Goal: Check status: Check status

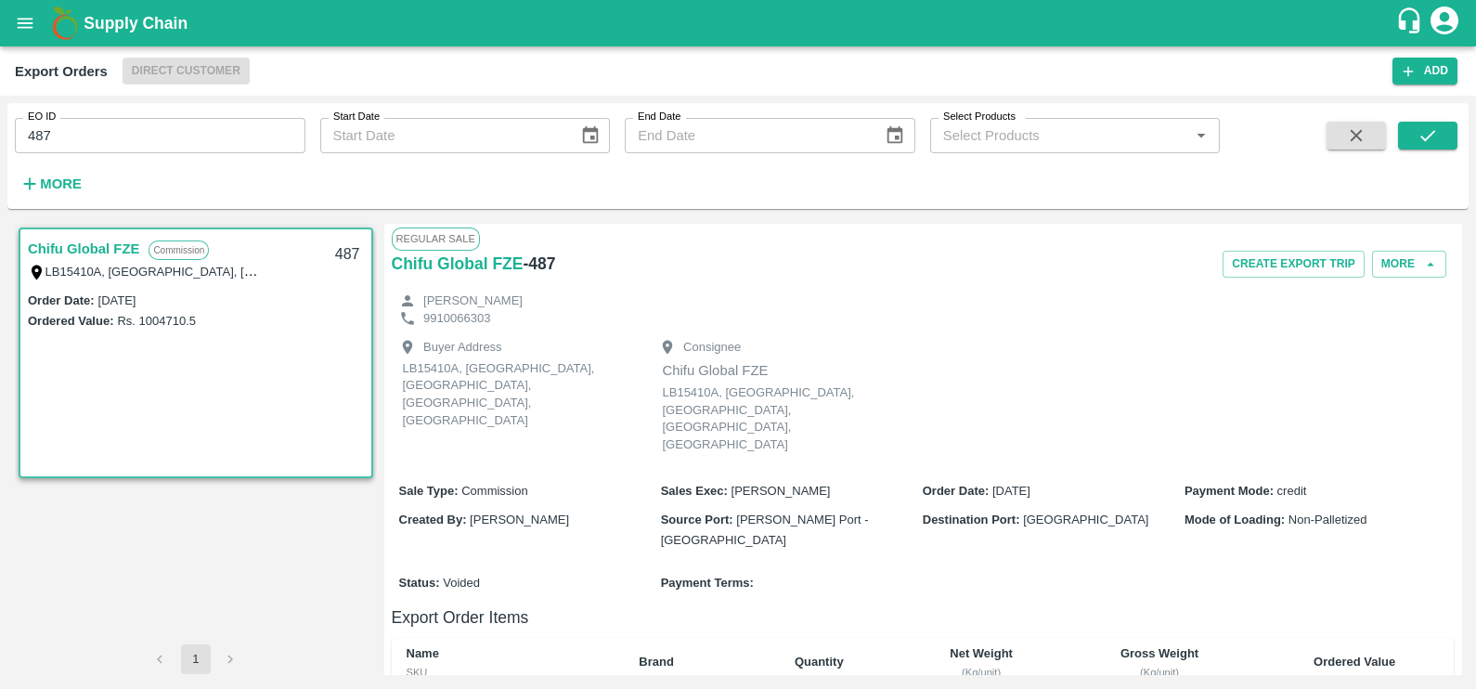
scroll to position [231, 0]
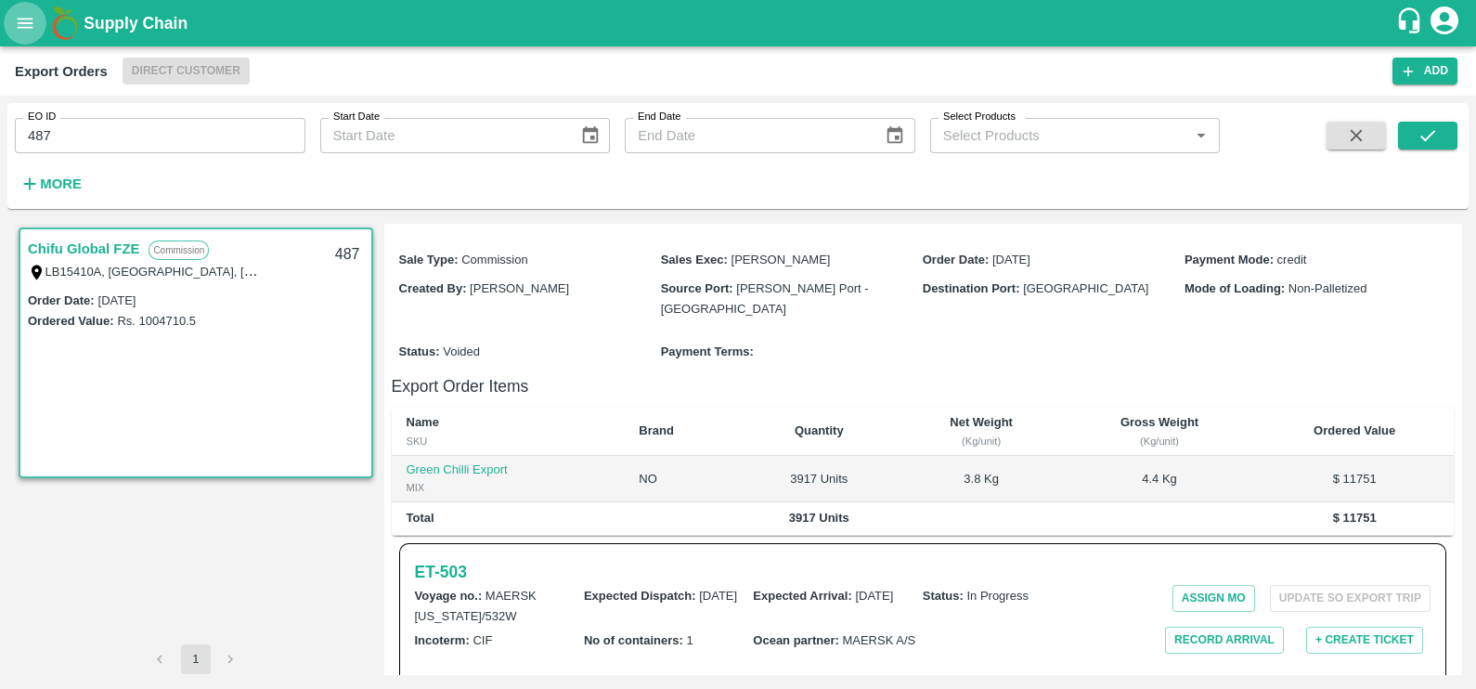
click at [26, 33] on button "open drawer" at bounding box center [25, 23] width 43 height 43
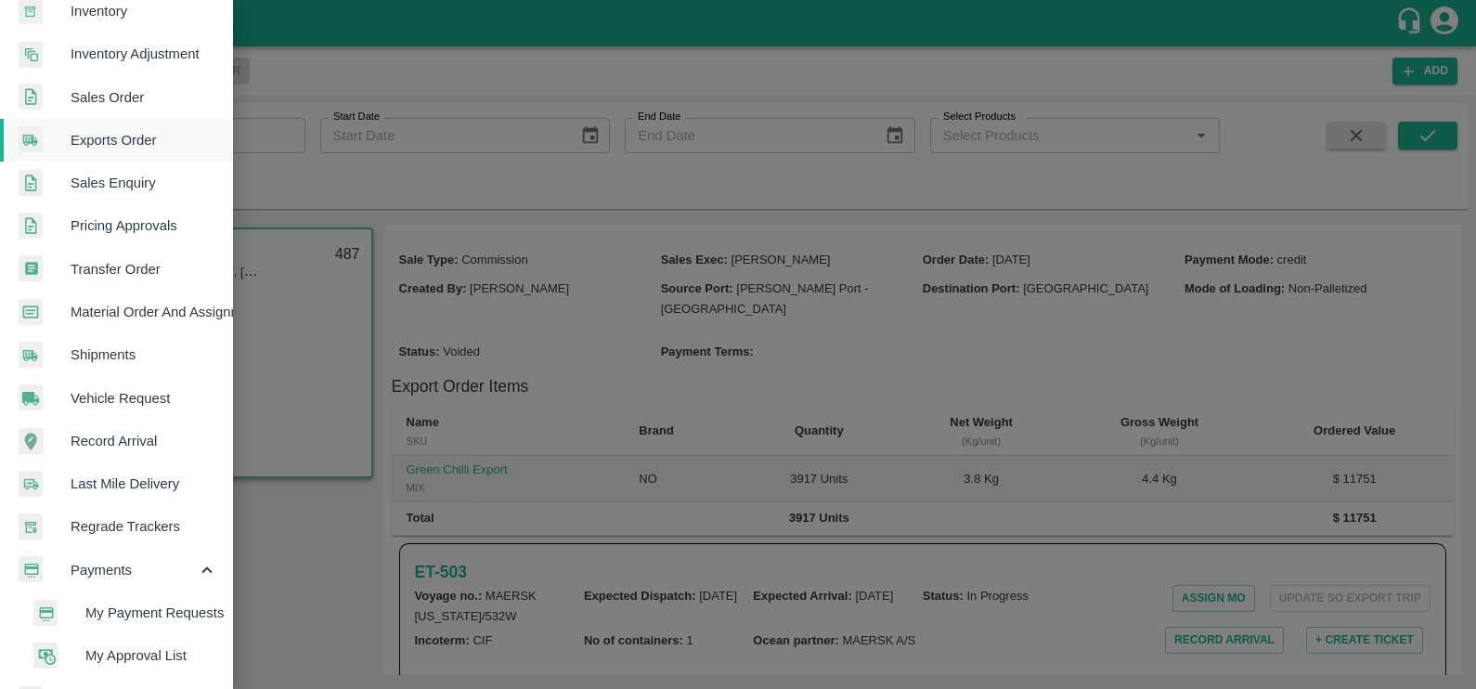
scroll to position [453, 0]
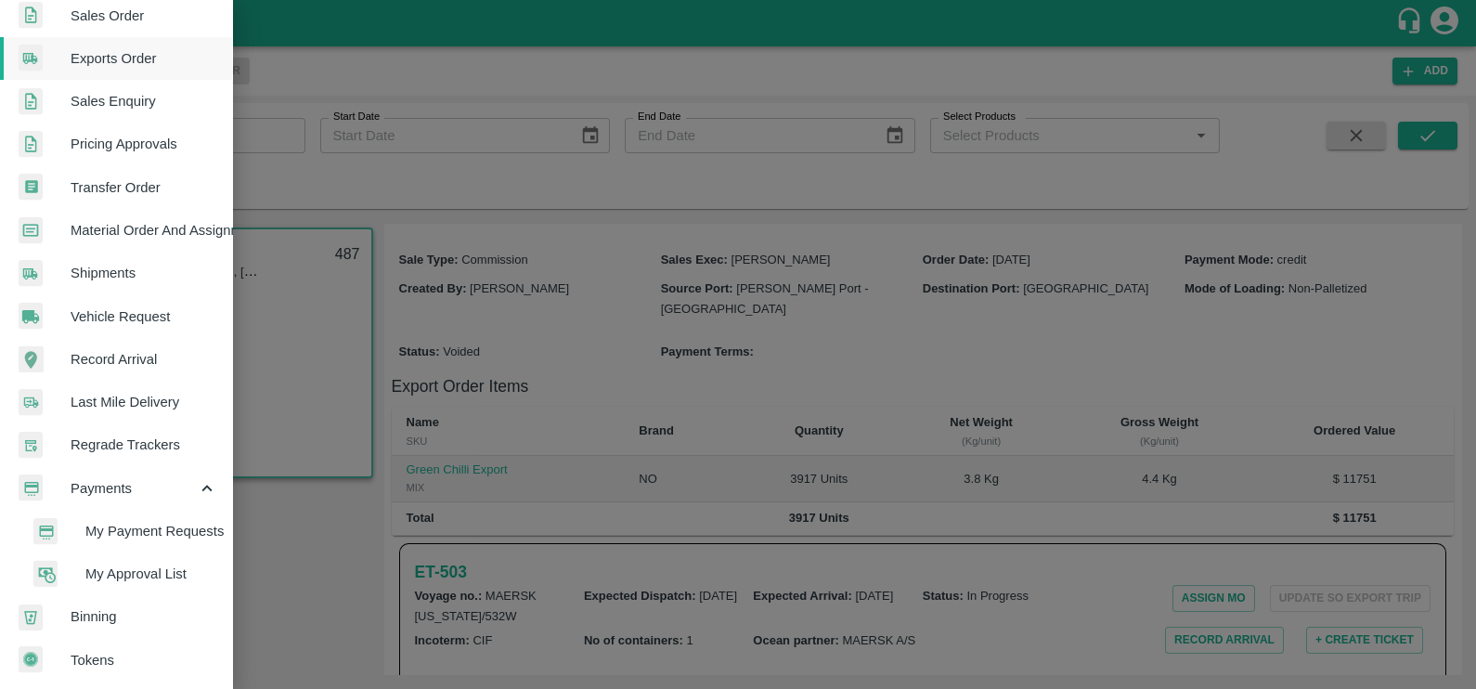
click at [120, 528] on span "My Payment Requests" at bounding box center [151, 531] width 132 height 20
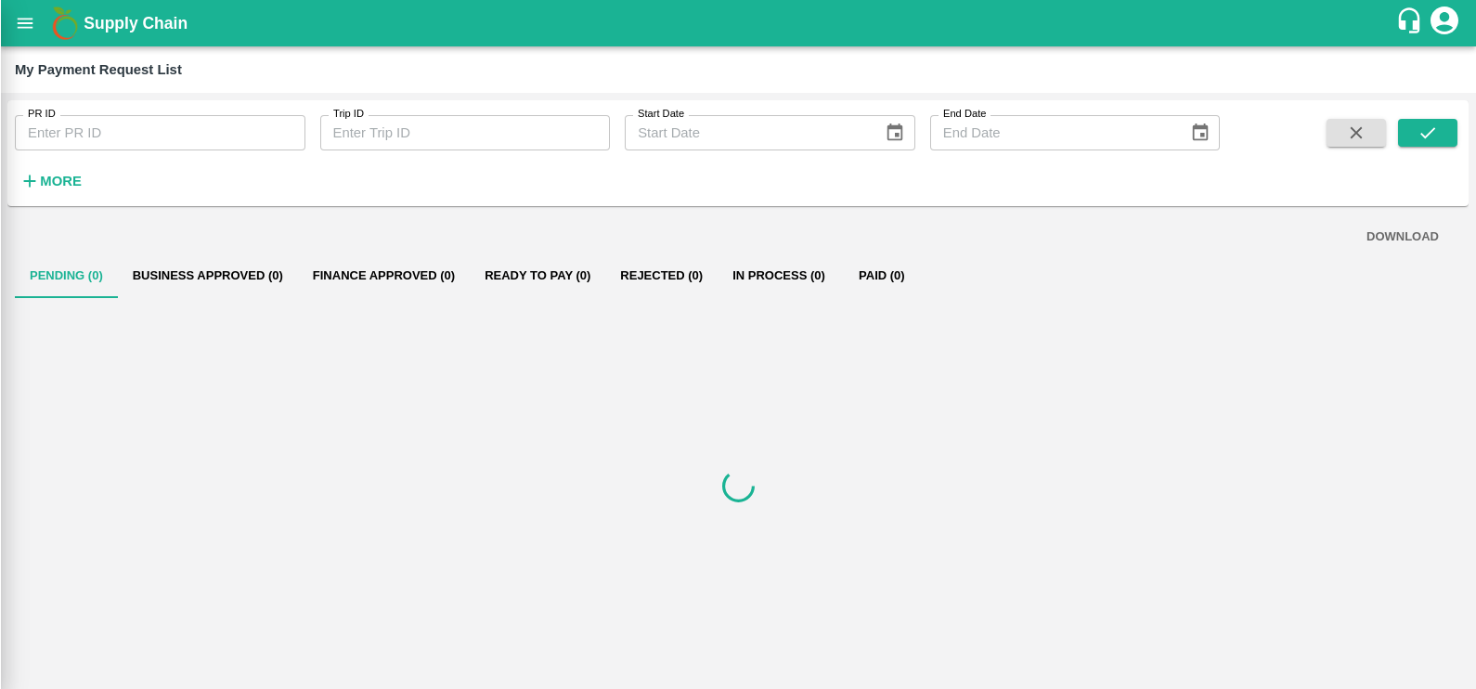
scroll to position [446, 0]
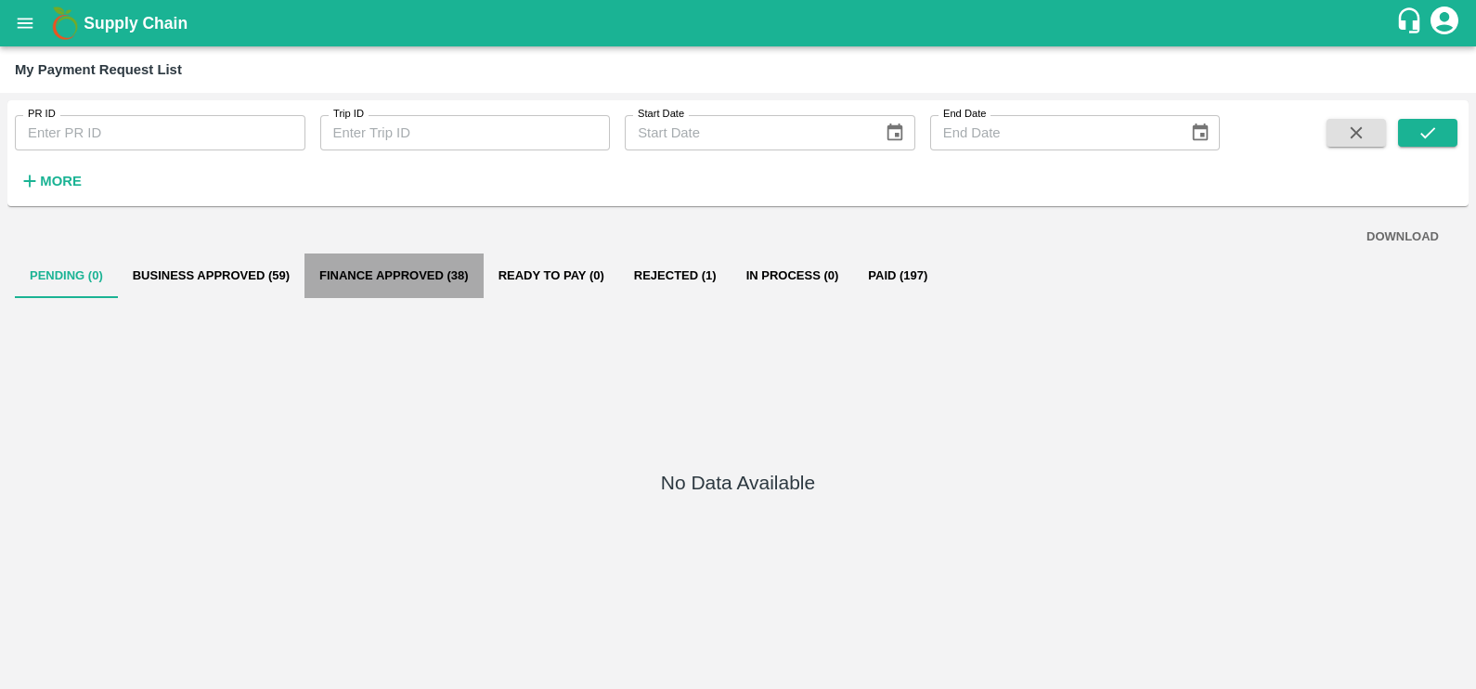
click at [405, 268] on button "Finance Approved (38)" at bounding box center [394, 275] width 179 height 45
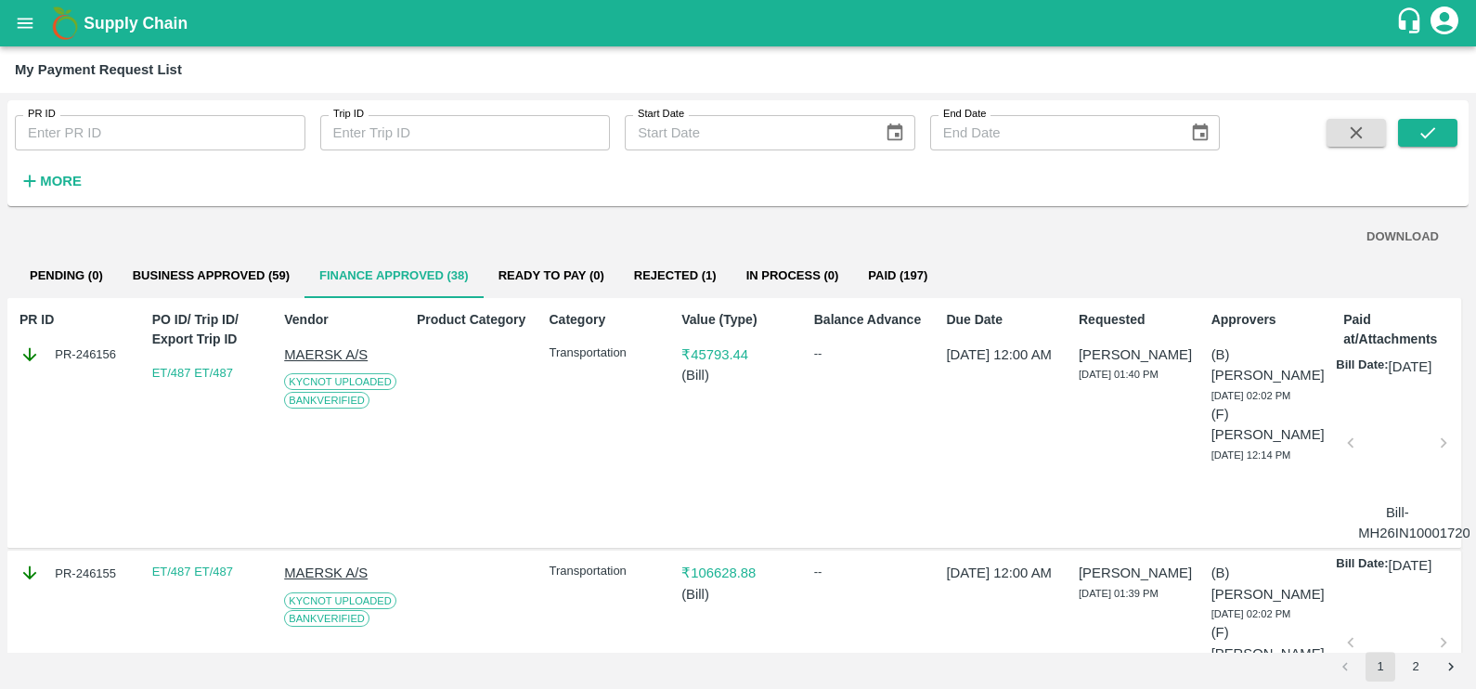
click at [46, 174] on strong "More" at bounding box center [61, 181] width 42 height 15
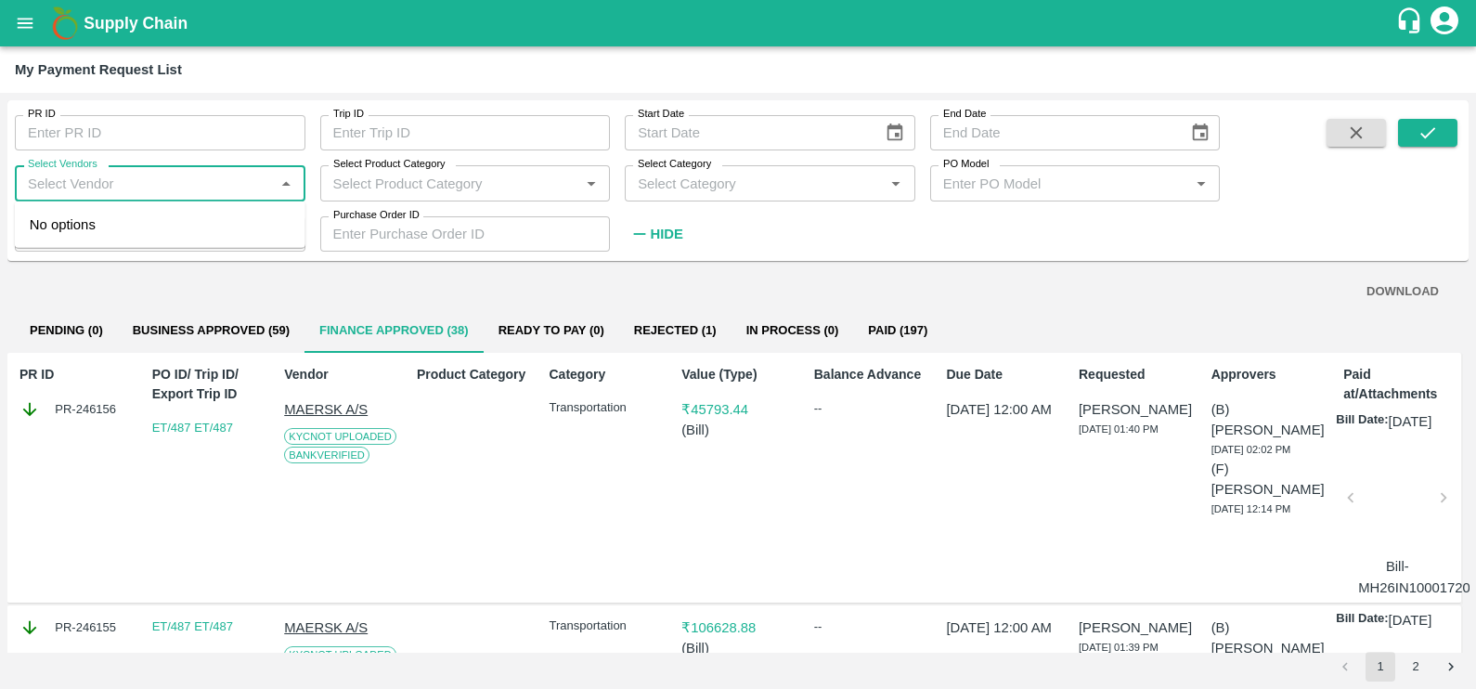
click at [88, 194] on input "Select Vendors" at bounding box center [144, 183] width 249 height 24
click at [139, 232] on div "MAERSK A/S-Transporter" at bounding box center [116, 224] width 159 height 20
type input "MAERSK A/S-Transporter"
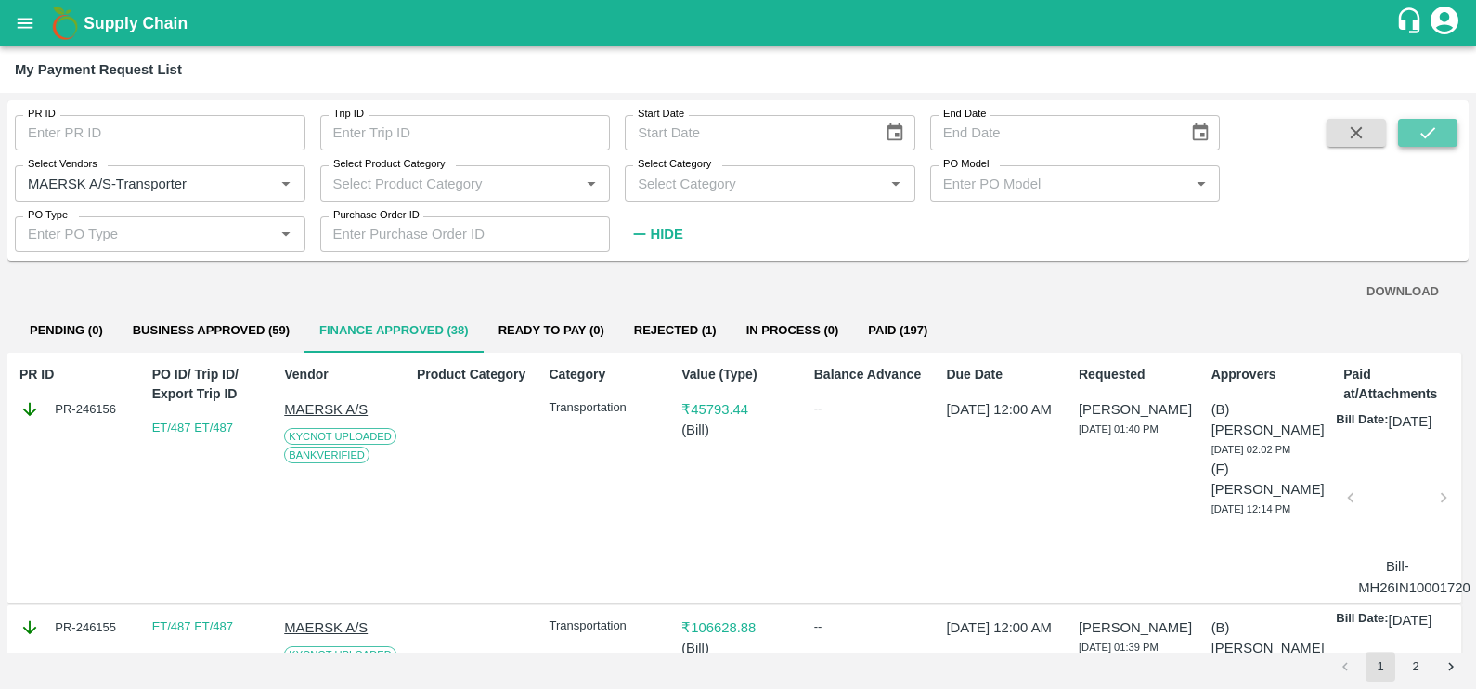
click at [1423, 131] on icon "submit" at bounding box center [1428, 133] width 20 height 20
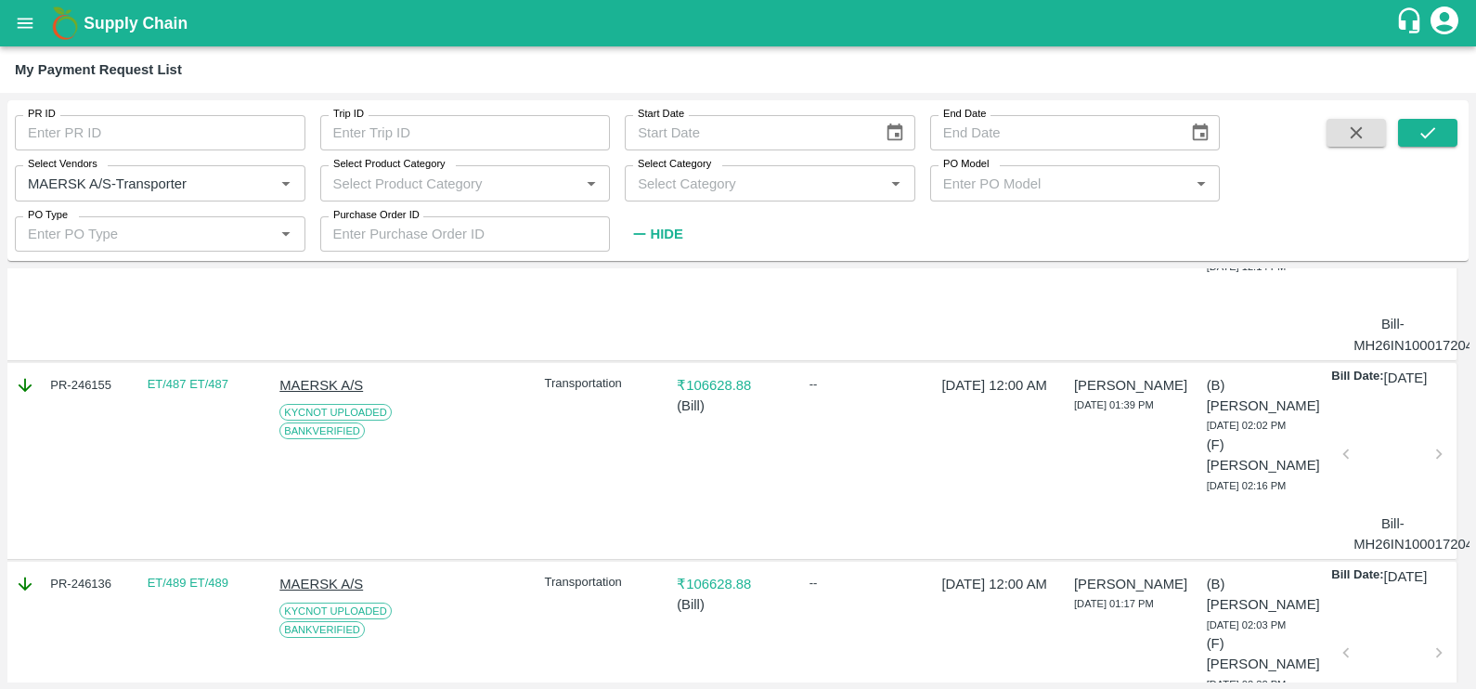
scroll to position [246, 5]
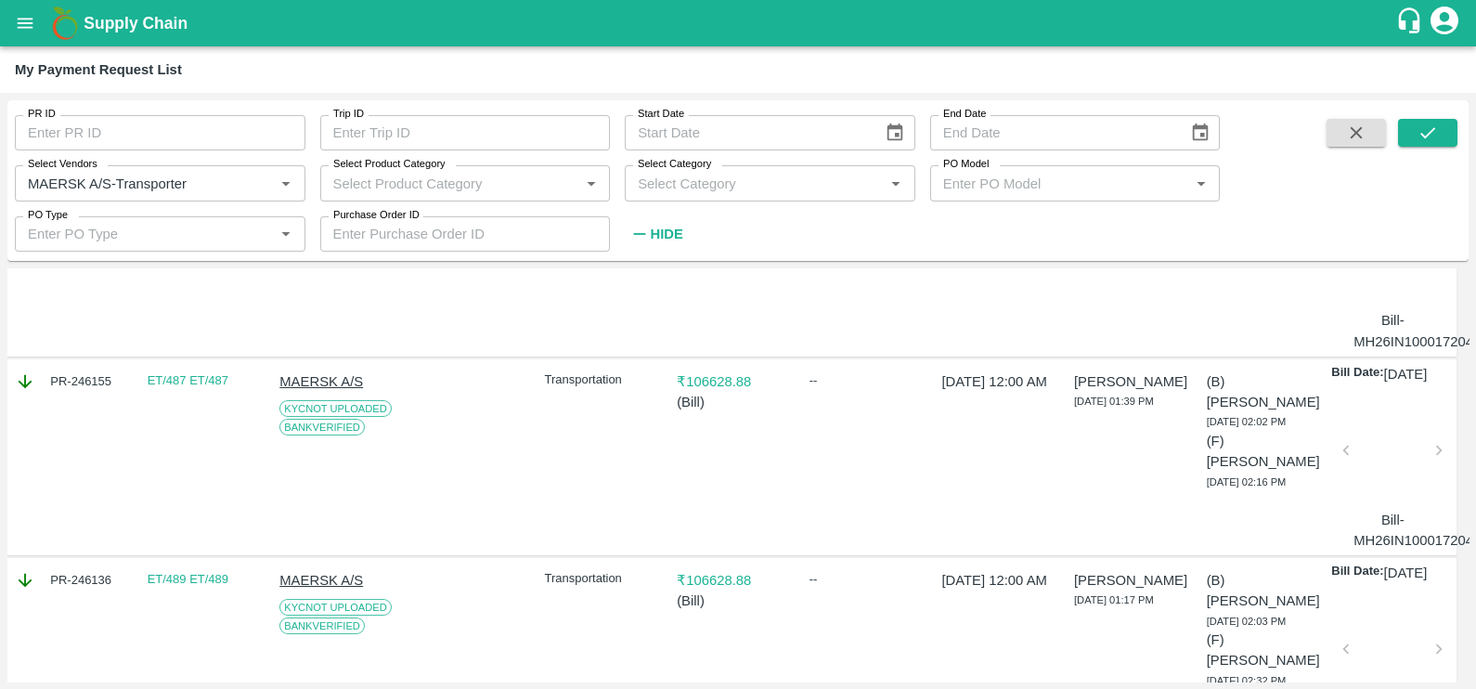
click at [1374, 499] on div at bounding box center [1393, 456] width 78 height 98
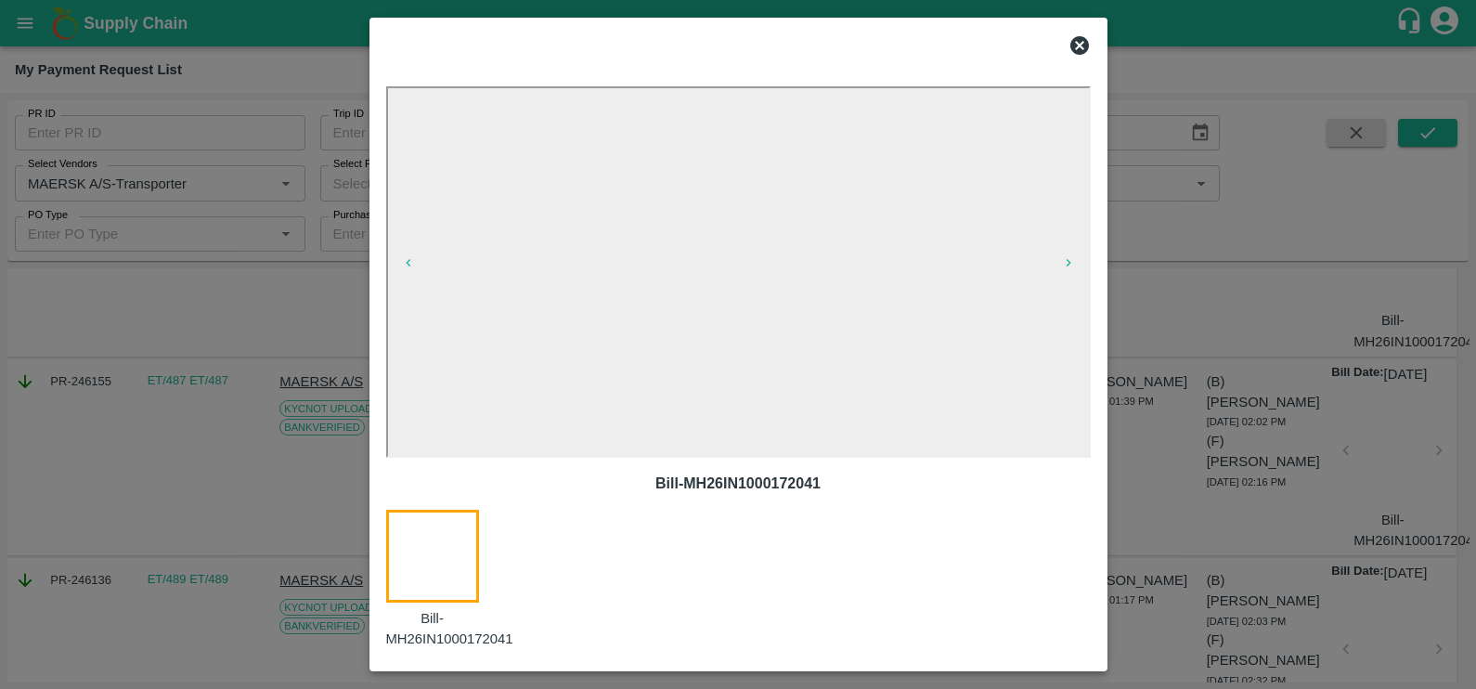
click at [1080, 45] on icon at bounding box center [1080, 45] width 22 height 22
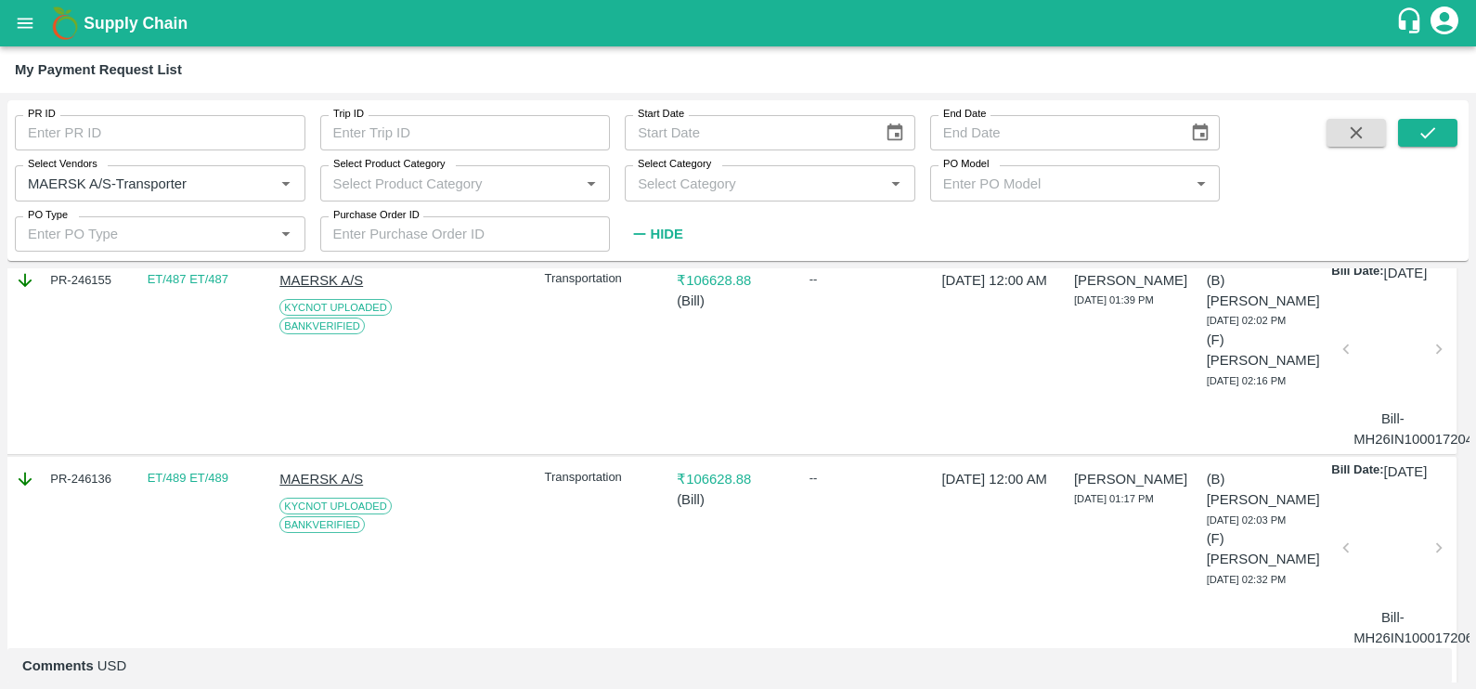
scroll to position [168, 5]
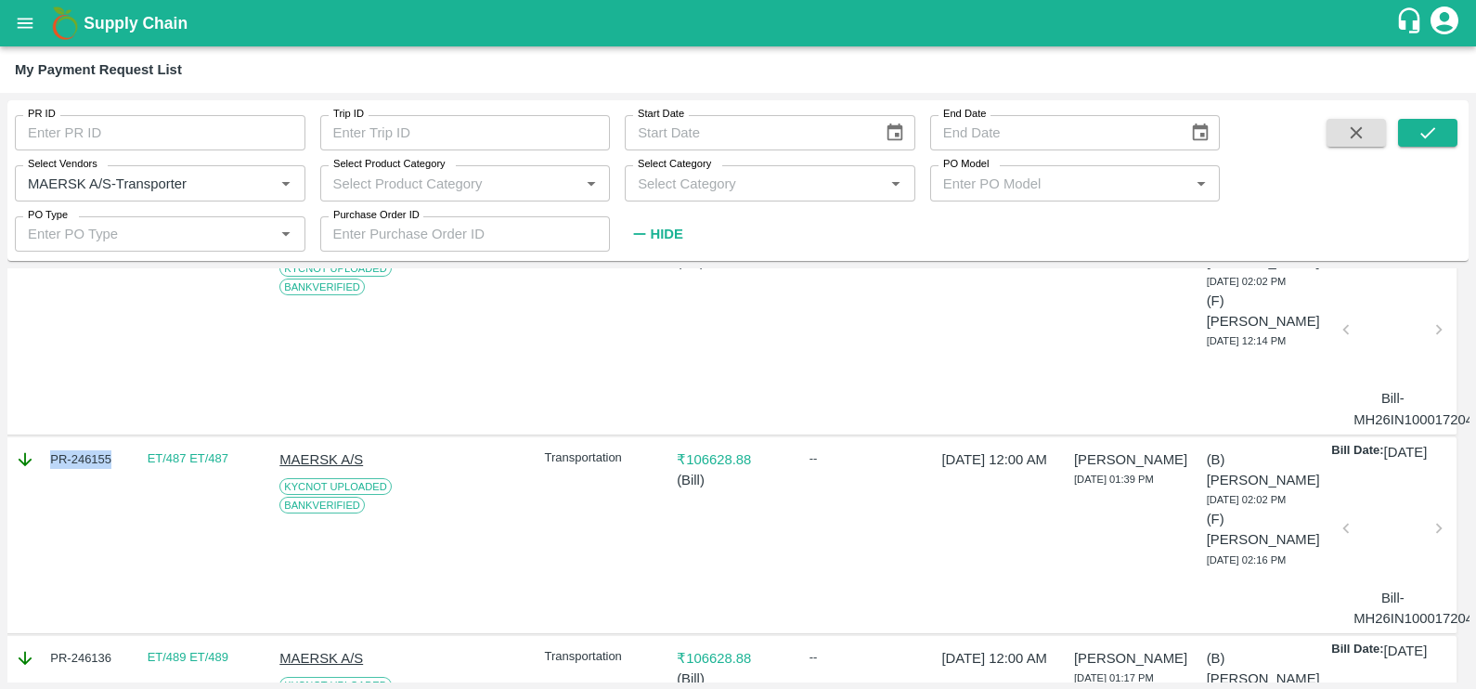
copy div "PR-246155"
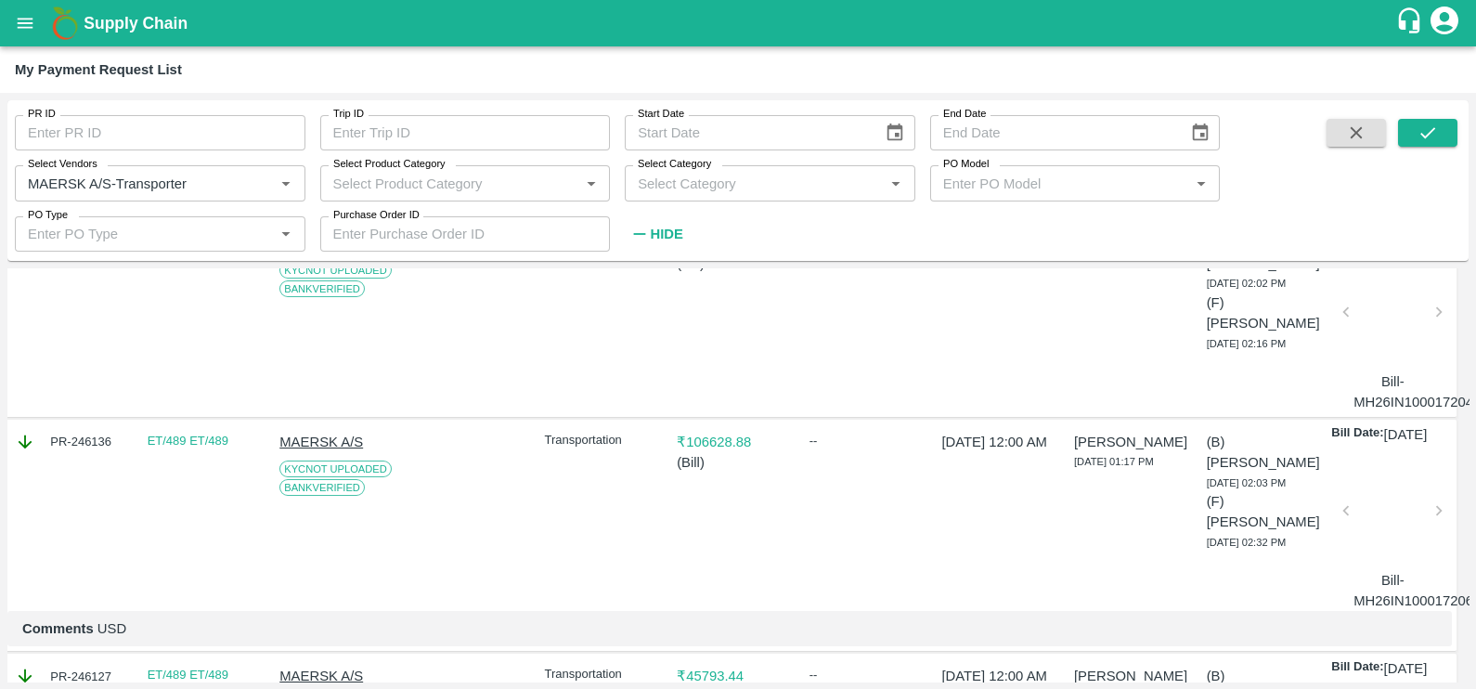
scroll to position [386, 5]
drag, startPoint x: 44, startPoint y: 478, endPoint x: 146, endPoint y: 482, distance: 102.2
click at [146, 482] on div "PR-246136 ET/489 ET/489 MAERSK A/S KYC Not Uploaded Bank Verified Transportatio…" at bounding box center [730, 534] width 1454 height 232
copy div "PR-246136"
click at [1402, 557] on div at bounding box center [1393, 514] width 78 height 98
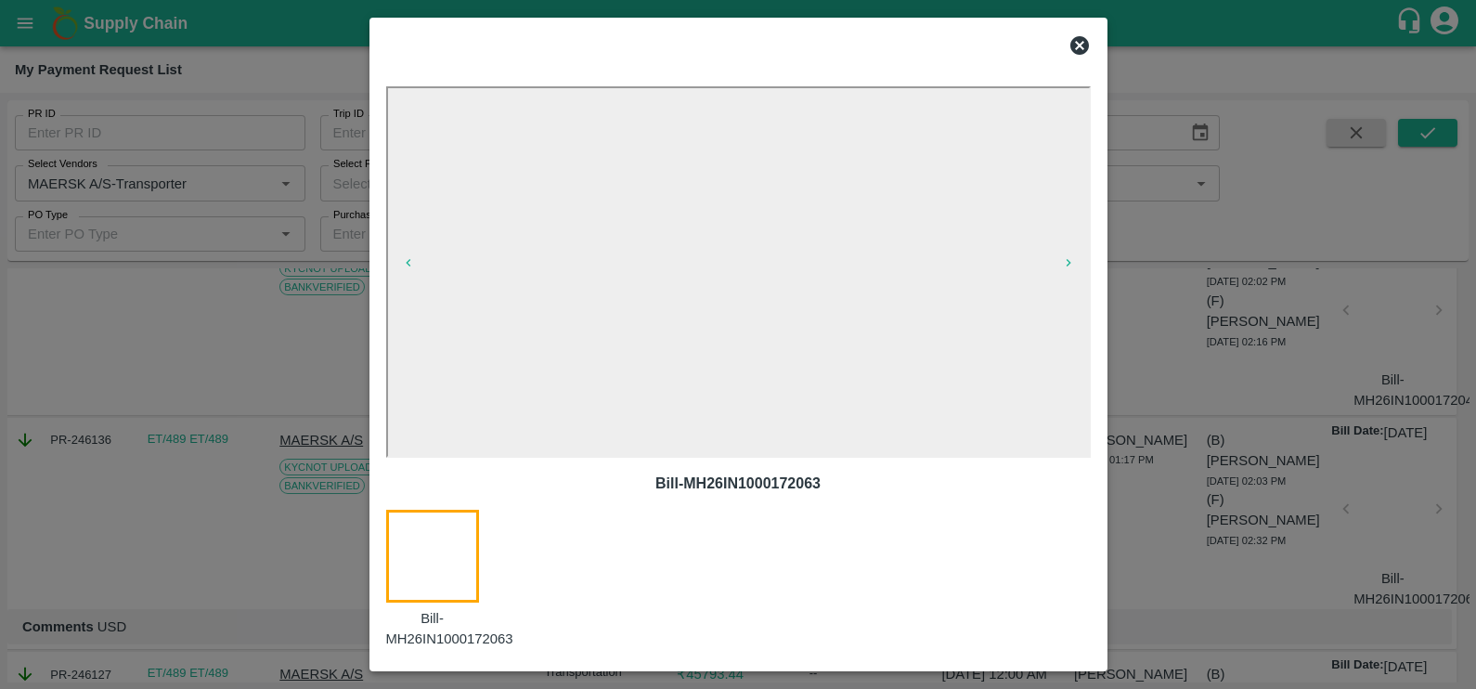
click at [1079, 47] on icon at bounding box center [1080, 45] width 19 height 19
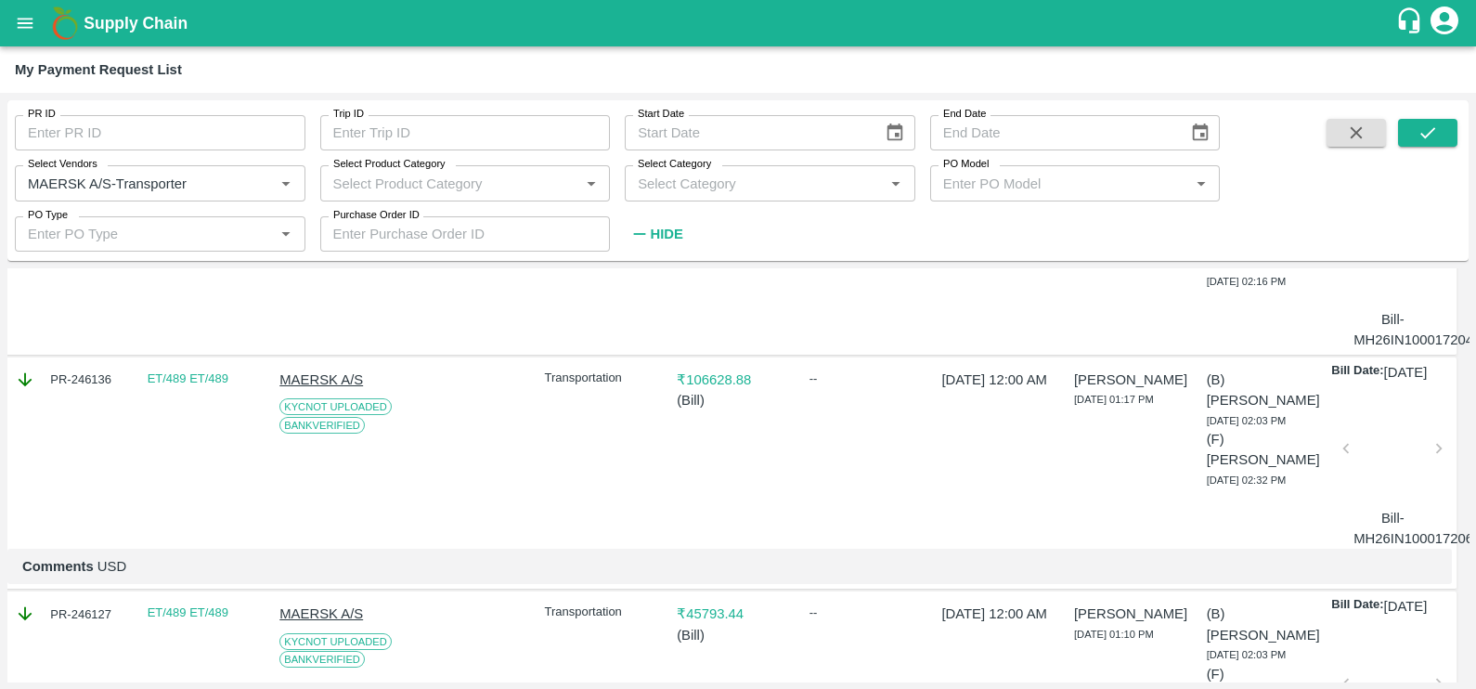
scroll to position [447, 5]
copy div "PR-246136"
drag, startPoint x: 42, startPoint y: 417, endPoint x: 134, endPoint y: 427, distance: 92.5
click at [134, 427] on div "PR-246136 ET/489 ET/489 MAERSK A/S KYC Not Uploaded Bank Verified Transportatio…" at bounding box center [730, 473] width 1454 height 232
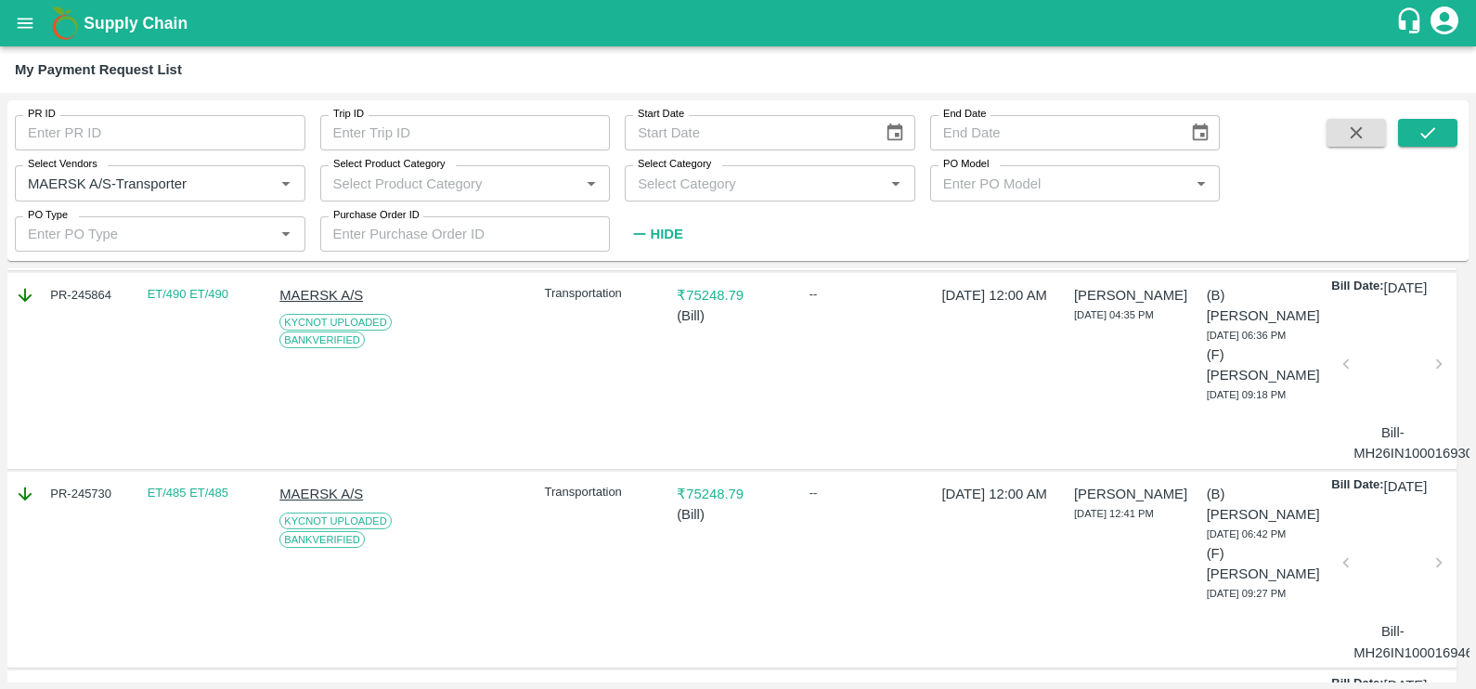
scroll to position [963, 5]
click at [1373, 421] on div at bounding box center [1393, 371] width 78 height 98
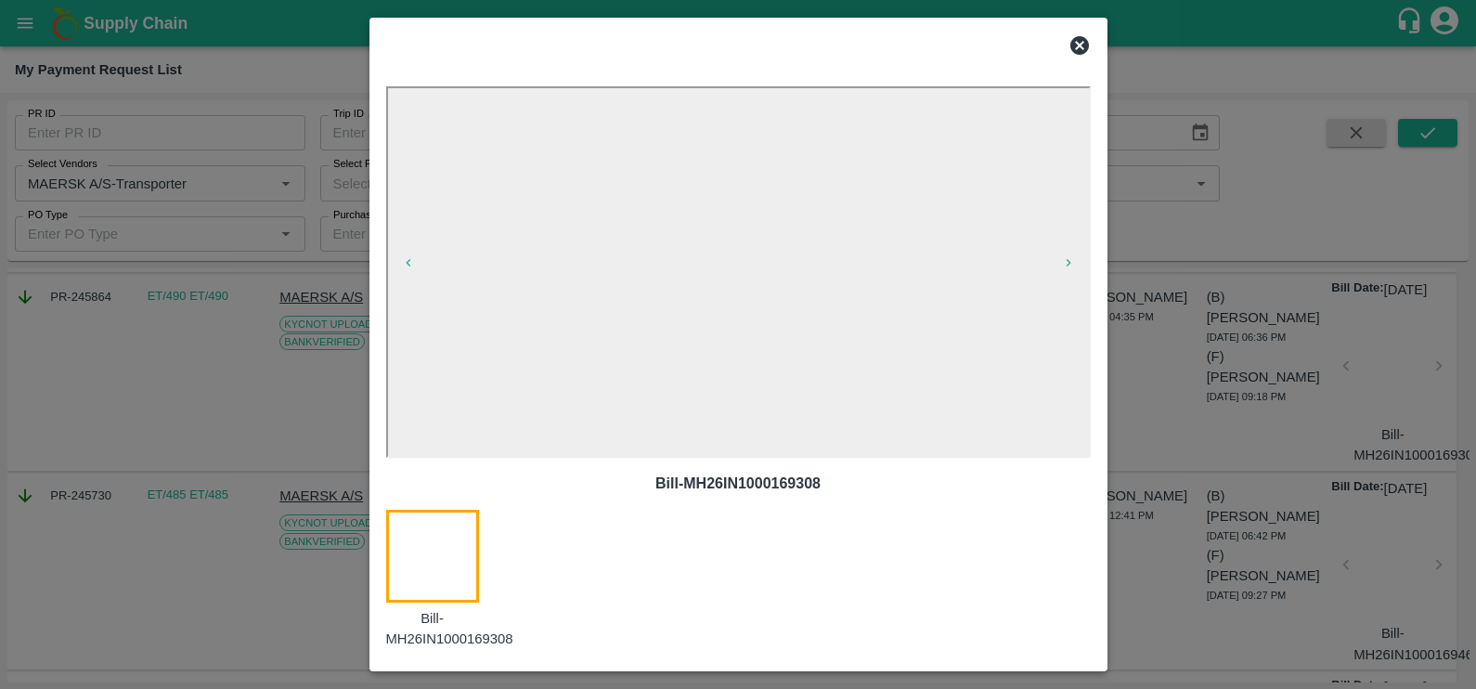
click at [1077, 36] on icon at bounding box center [1080, 45] width 19 height 19
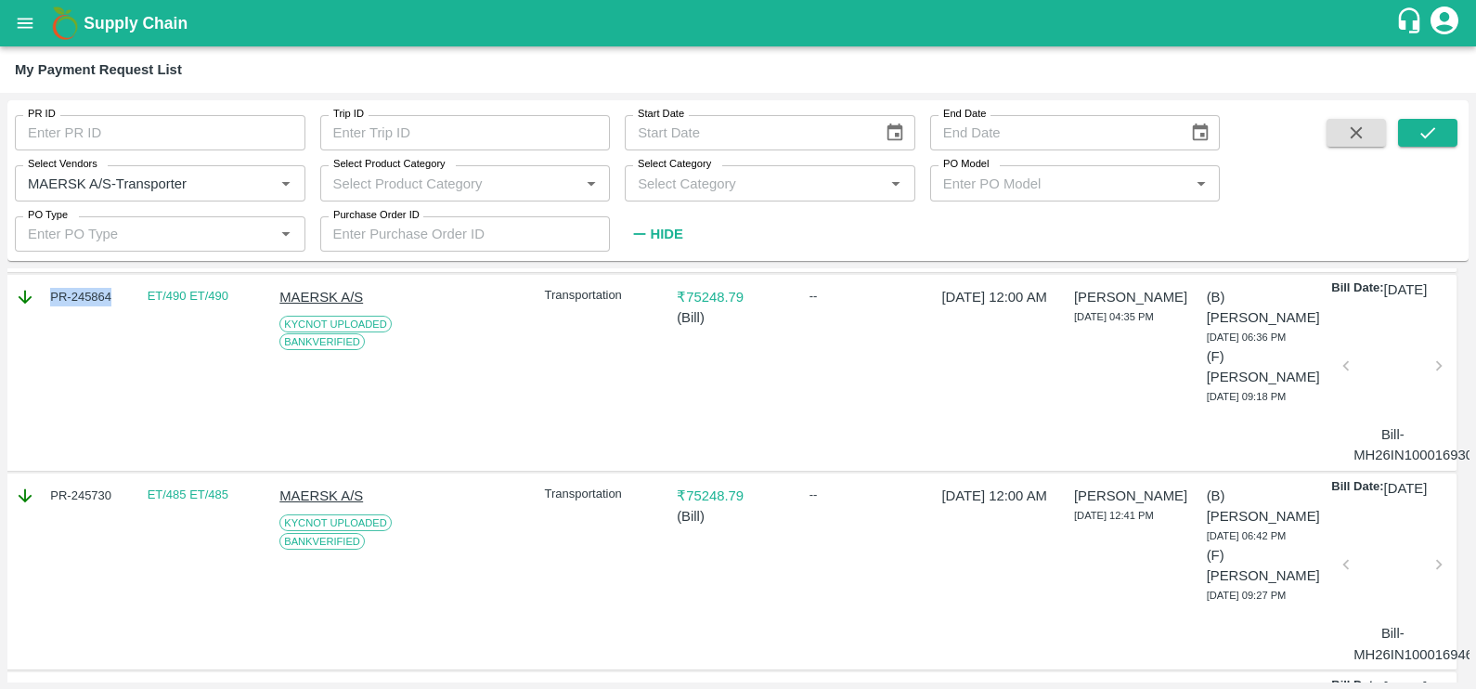
copy div "PR-245864"
drag, startPoint x: 37, startPoint y: 580, endPoint x: 121, endPoint y: 600, distance: 85.8
click at [121, 600] on div "PR-245730" at bounding box center [67, 571] width 121 height 187
copy div "PR-245730"
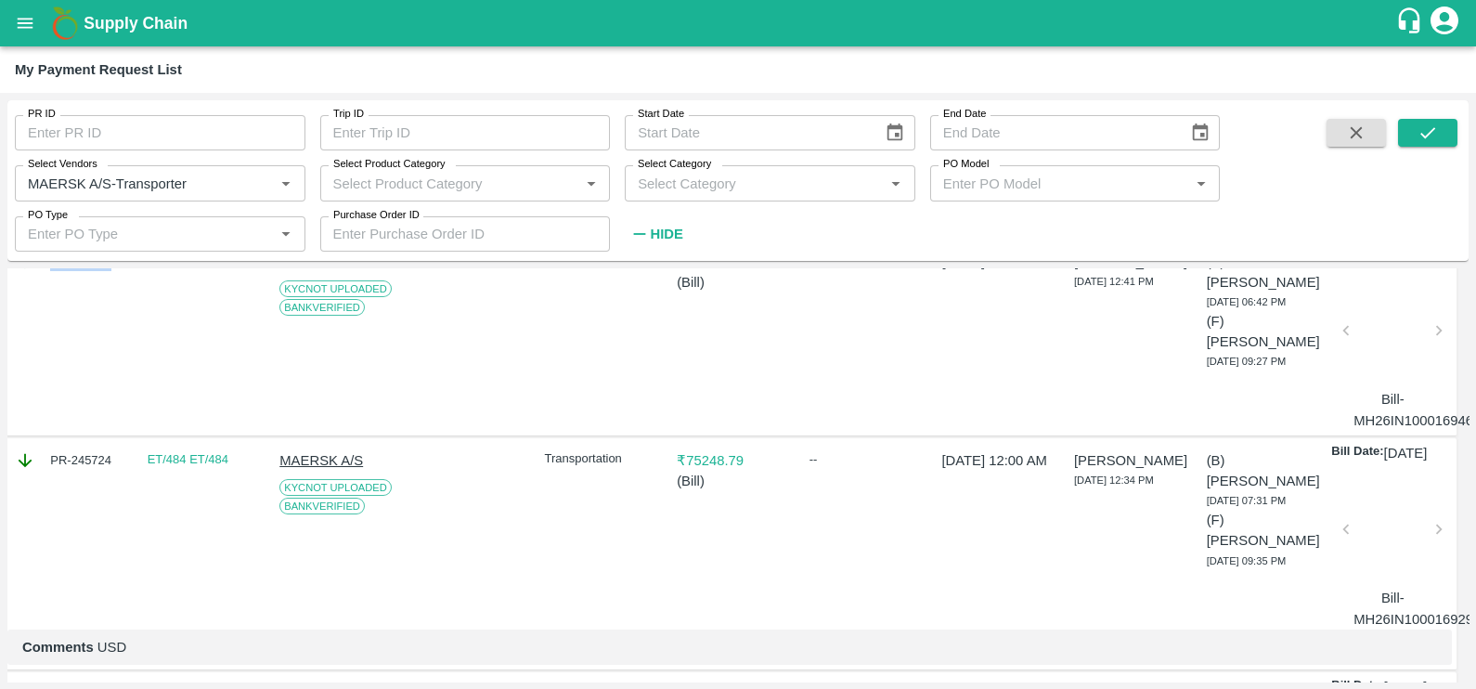
scroll to position [1198, 5]
drag, startPoint x: 38, startPoint y: 565, endPoint x: 137, endPoint y: 577, distance: 100.1
click at [137, 577] on div "PR-245724 ET/484 ET/484 MAERSK A/S KYC Not Uploaded Bank Verified Transportatio…" at bounding box center [730, 553] width 1454 height 232
copy div "PR-245724"
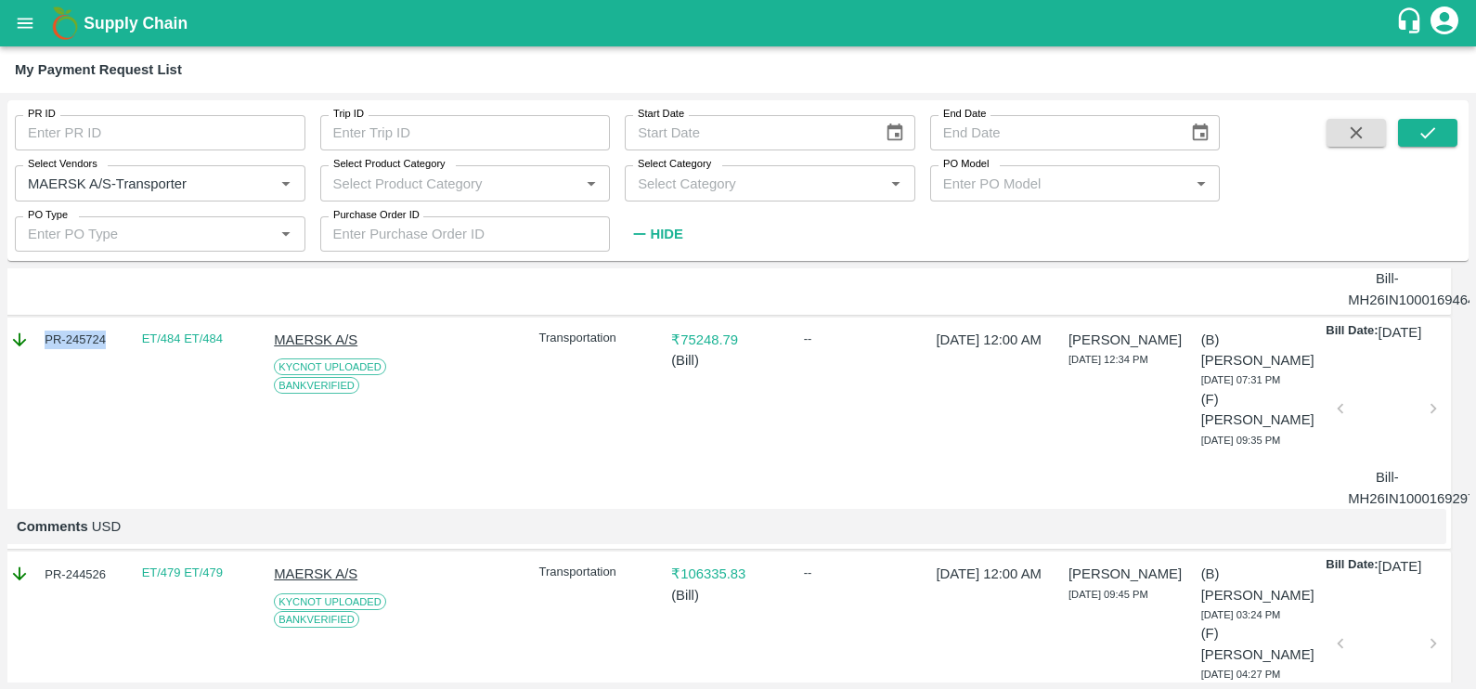
scroll to position [1318, 10]
click at [1405, 462] on div at bounding box center [1387, 413] width 78 height 98
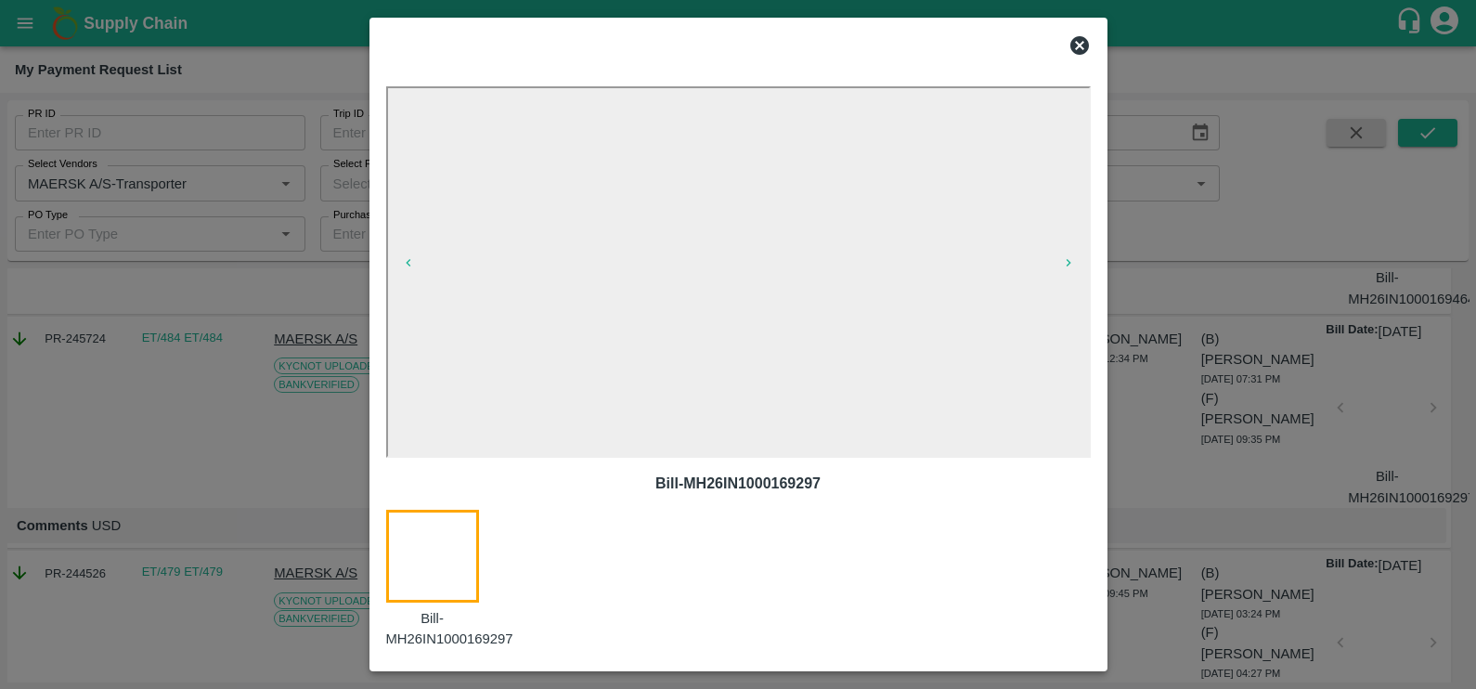
click at [1072, 53] on icon at bounding box center [1080, 45] width 22 height 22
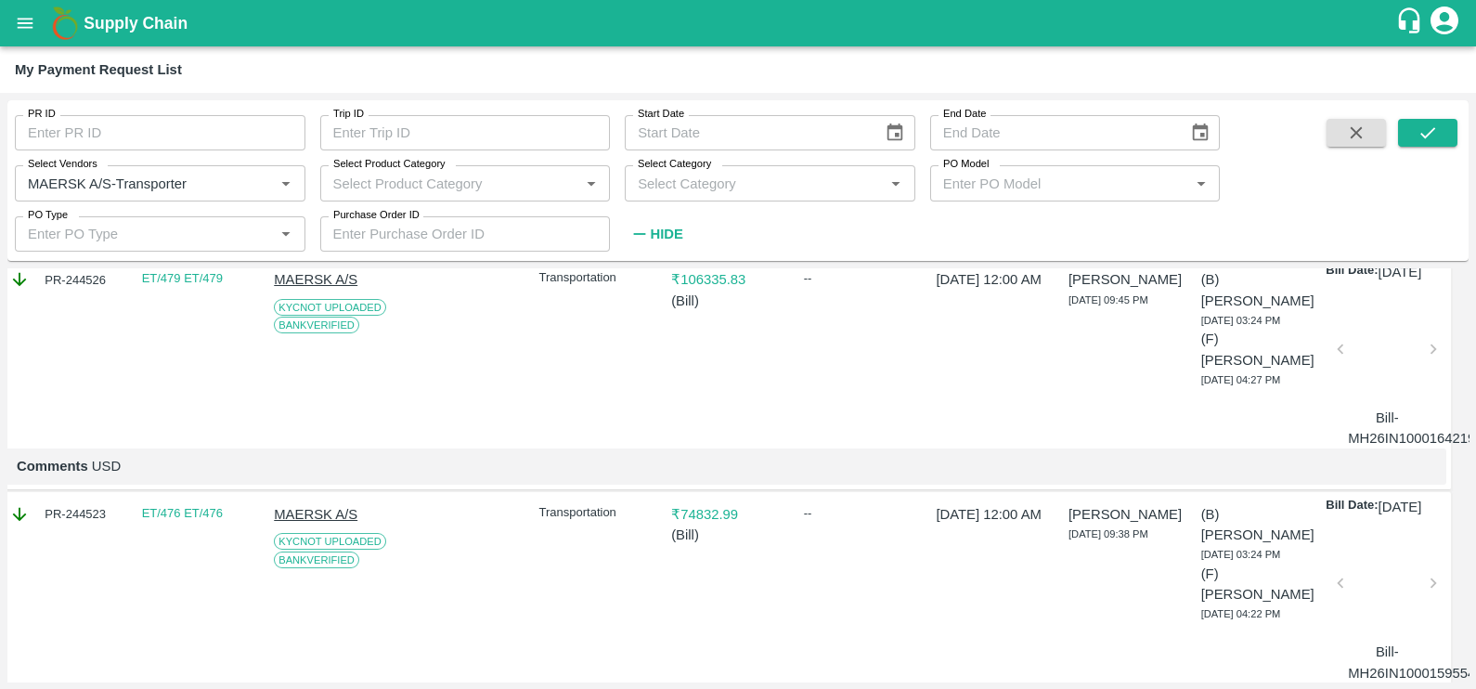
scroll to position [1617, 10]
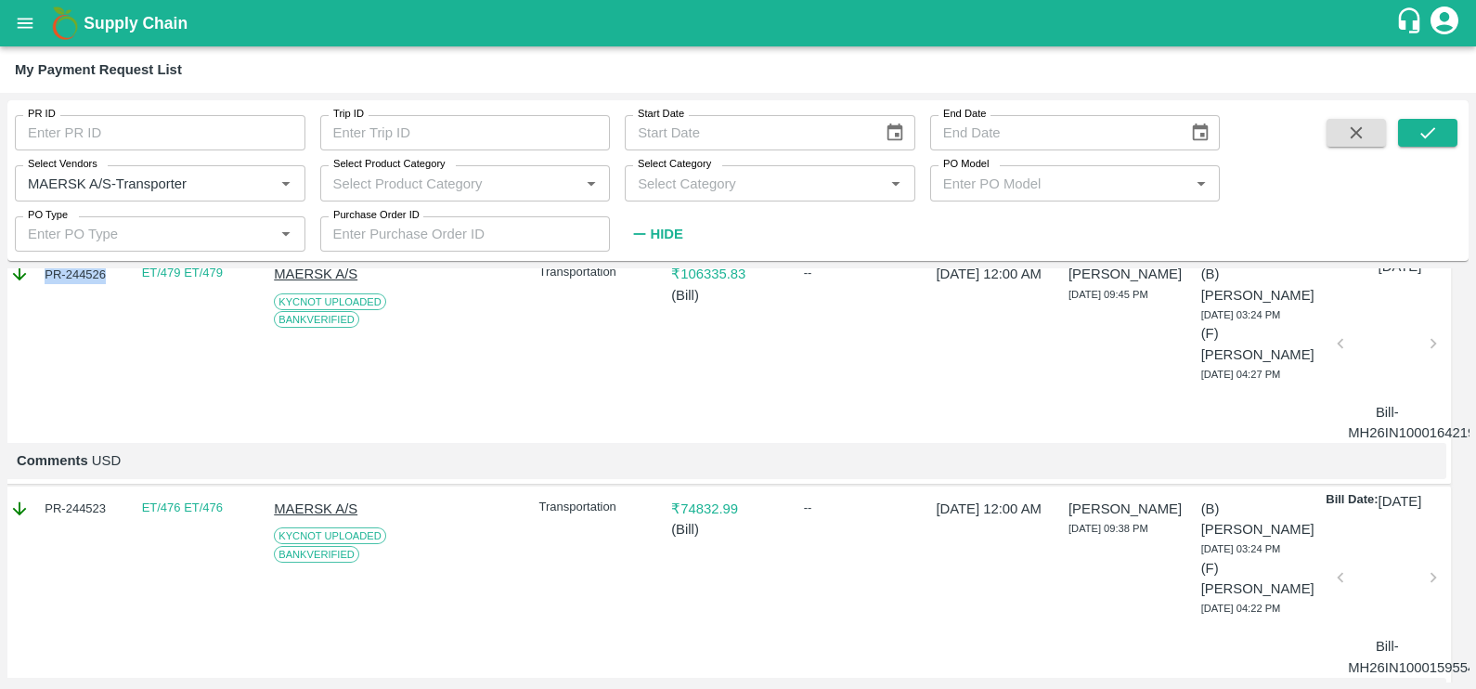
copy div "PR-244526"
drag, startPoint x: 37, startPoint y: 393, endPoint x: 114, endPoint y: 405, distance: 78.0
click at [114, 405] on div "PR-244526" at bounding box center [62, 349] width 121 height 187
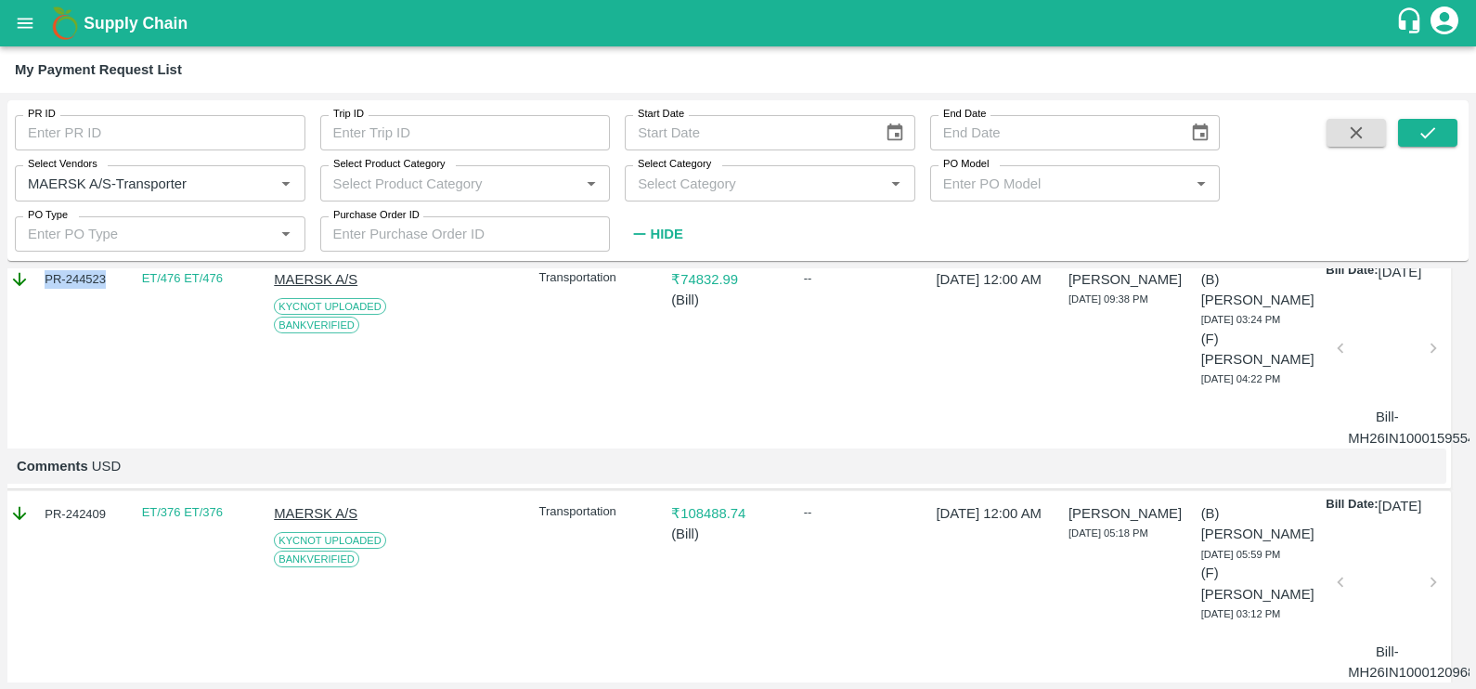
copy div "PR-244523"
drag, startPoint x: 38, startPoint y: 418, endPoint x: 126, endPoint y: 427, distance: 88.7
click at [126, 427] on div "PR-244523 ET/476 ET/476 MAERSK A/S KYC Not Uploaded Bank Verified Transportatio…" at bounding box center [724, 373] width 1454 height 232
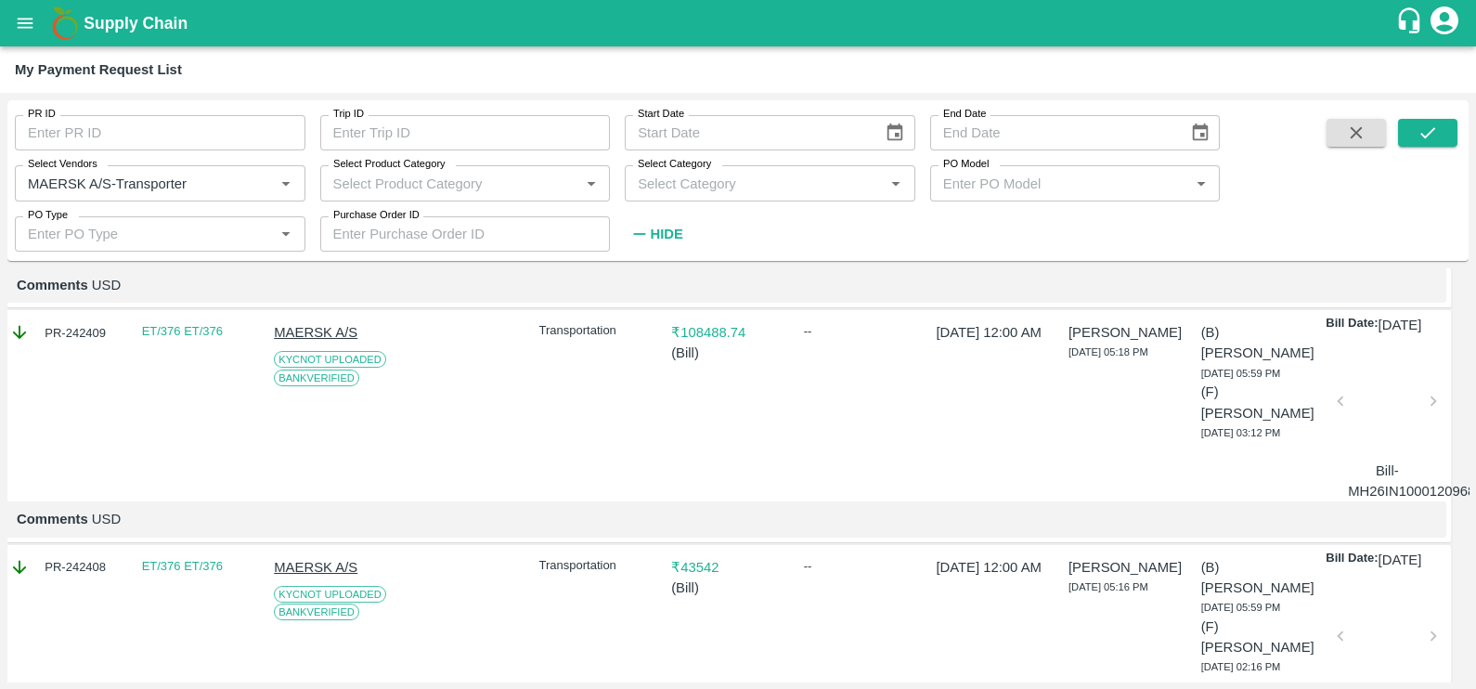
scroll to position [2035, 10]
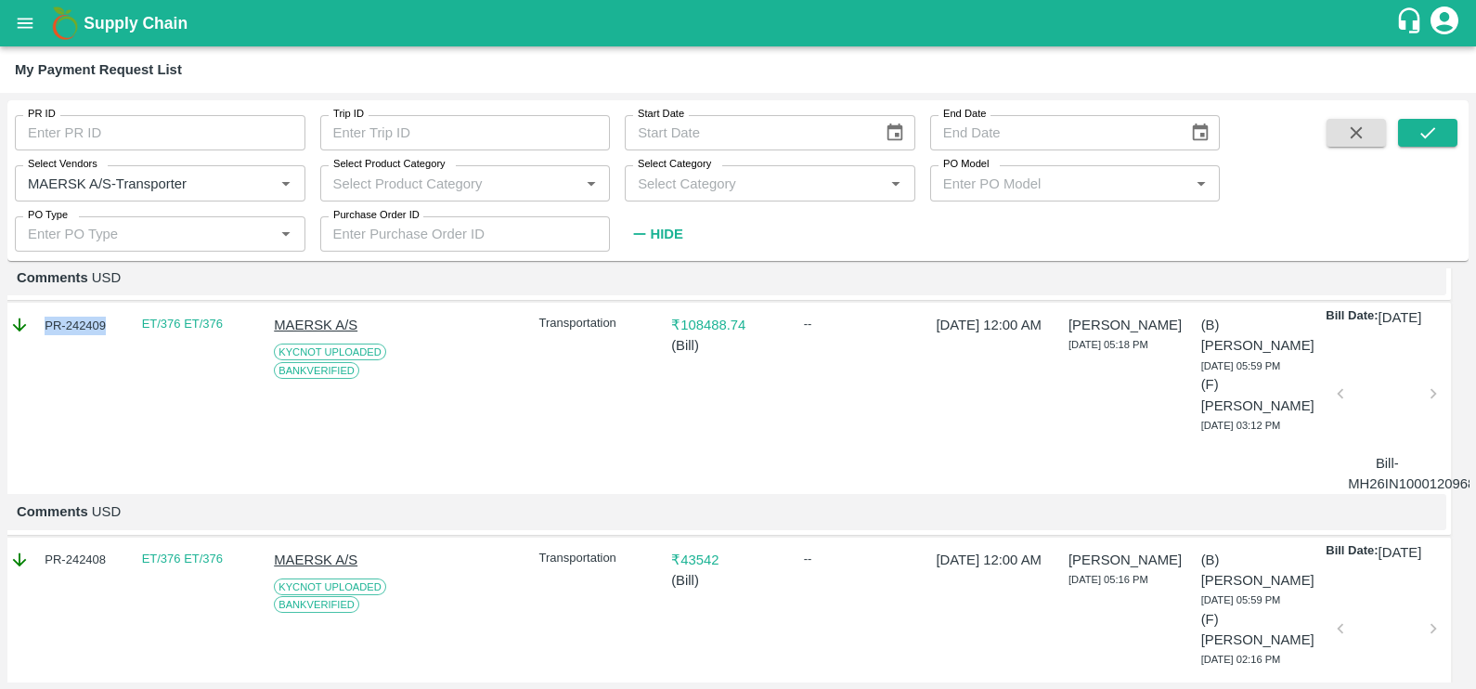
copy div "PR-242409"
drag, startPoint x: 33, startPoint y: 477, endPoint x: 127, endPoint y: 487, distance: 94.3
click at [127, 487] on div "PR-242409 ET/376 ET/376 MAERSK A/S KYC Not Uploaded Bank Verified Transportatio…" at bounding box center [724, 419] width 1454 height 232
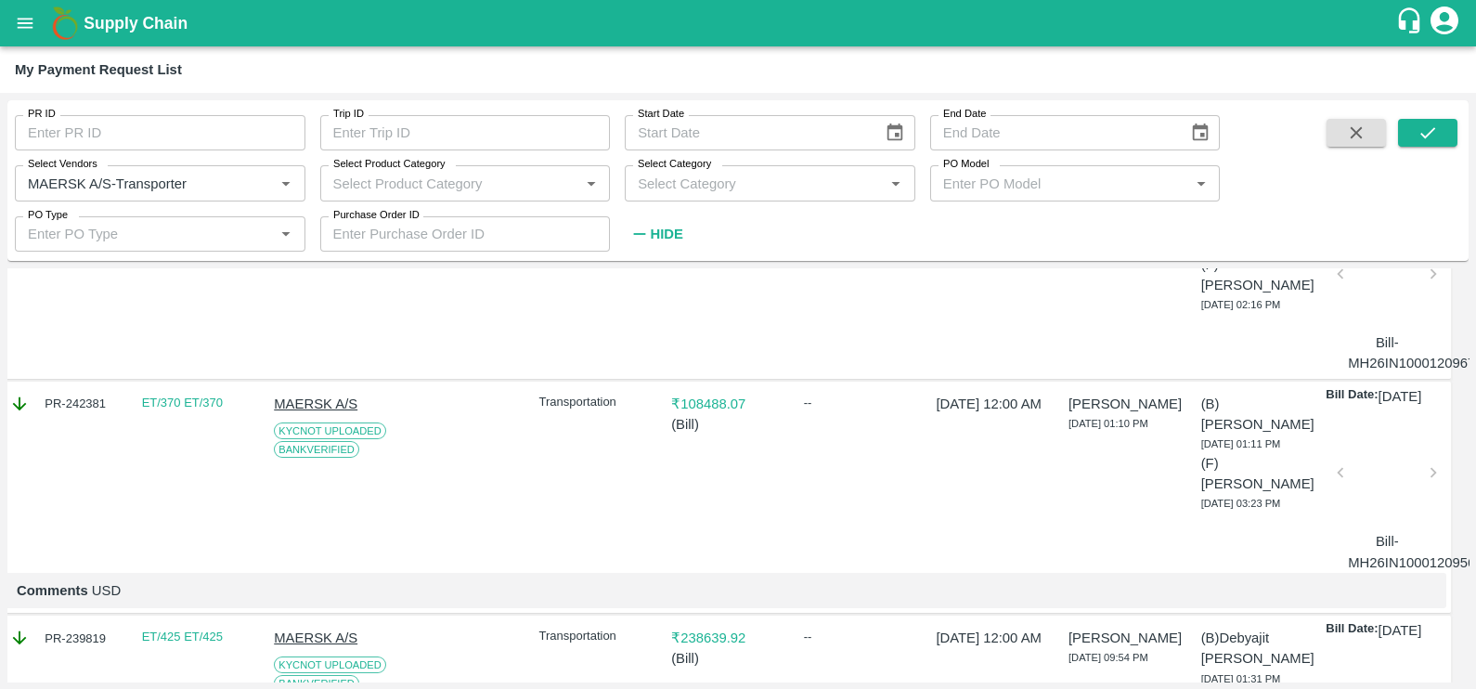
scroll to position [2573, 10]
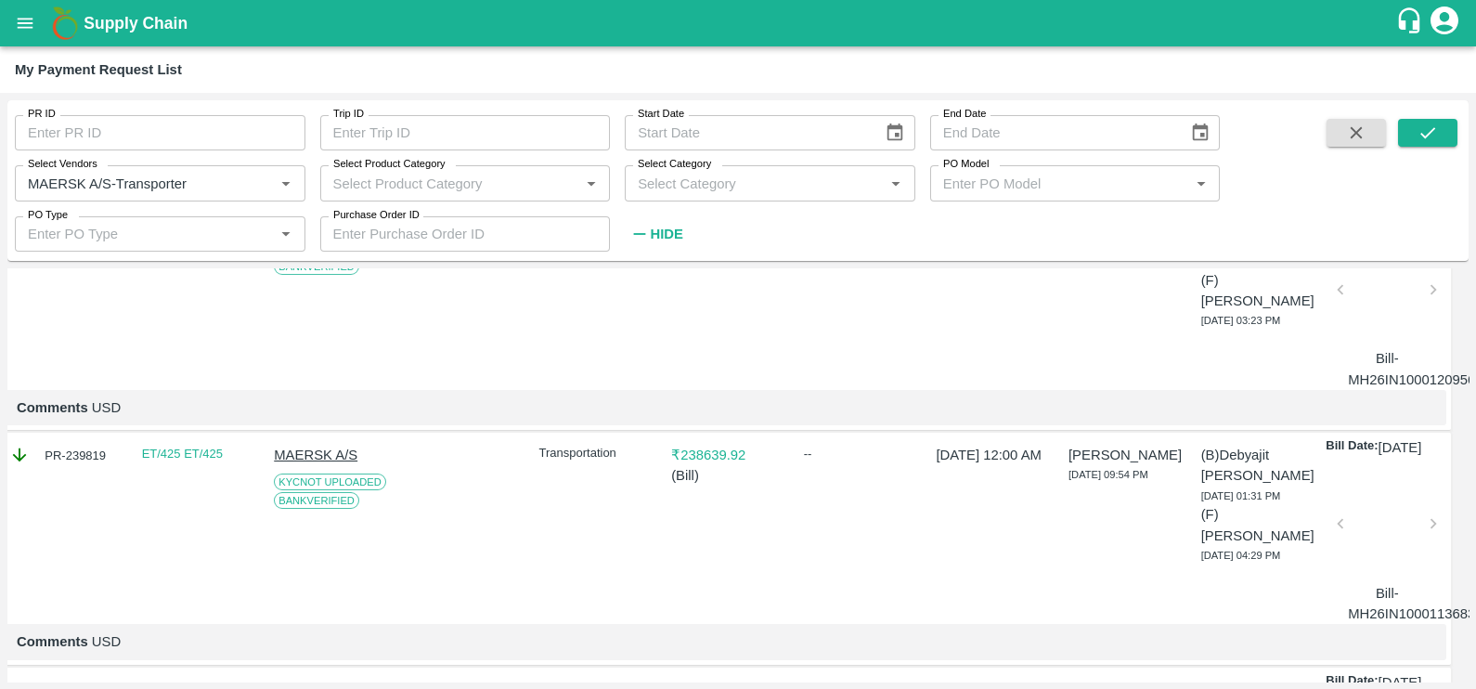
copy div "PR-242381"
drag, startPoint x: 37, startPoint y: 405, endPoint x: 107, endPoint y: 402, distance: 69.7
click at [107, 231] on div "PR-242381" at bounding box center [65, 221] width 113 height 20
click at [1378, 344] on div at bounding box center [1387, 295] width 78 height 98
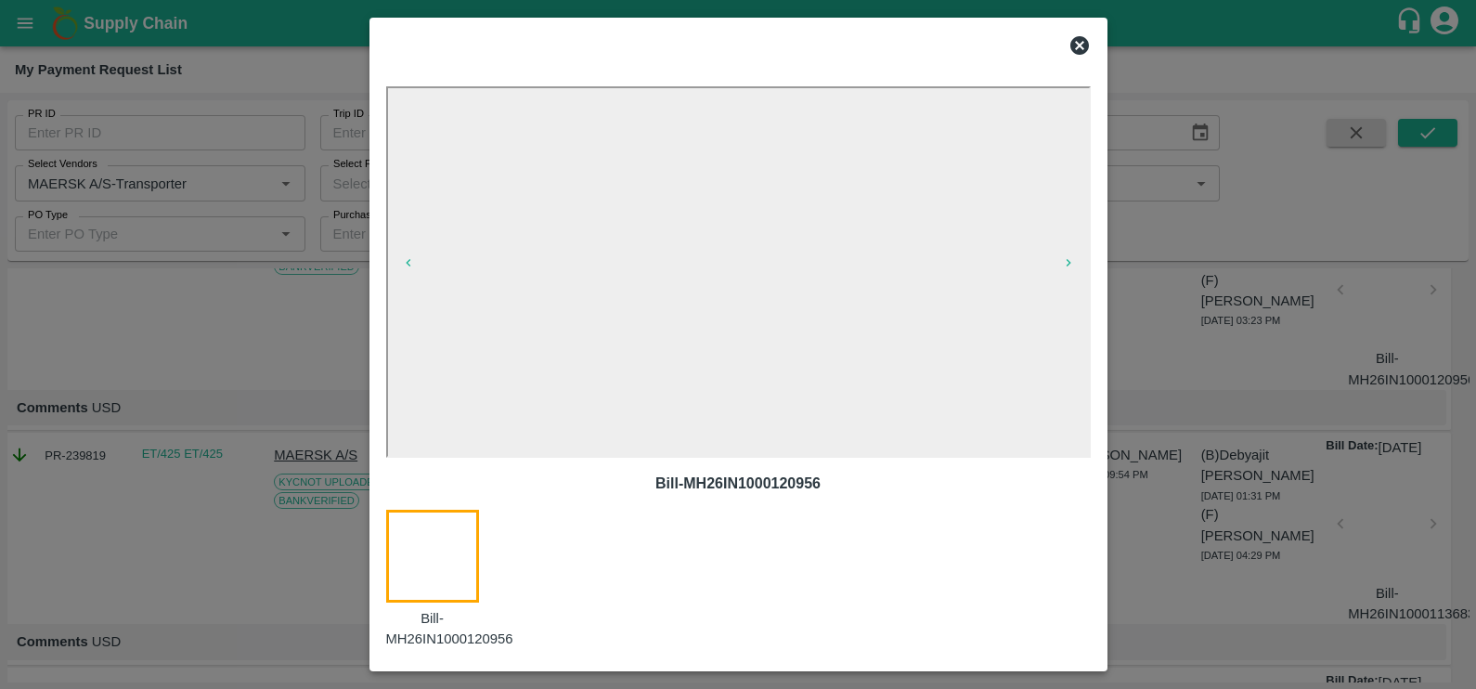
click at [1084, 46] on icon at bounding box center [1080, 45] width 19 height 19
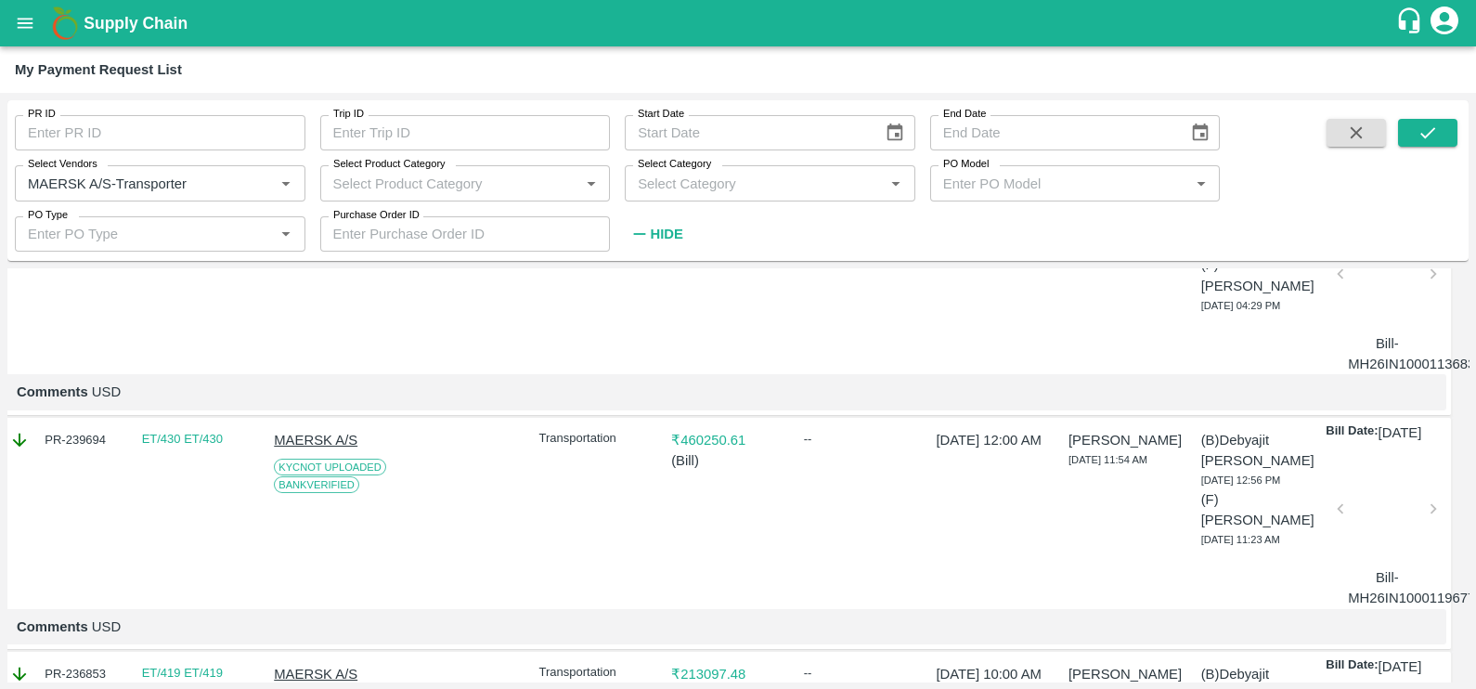
scroll to position [2826, 10]
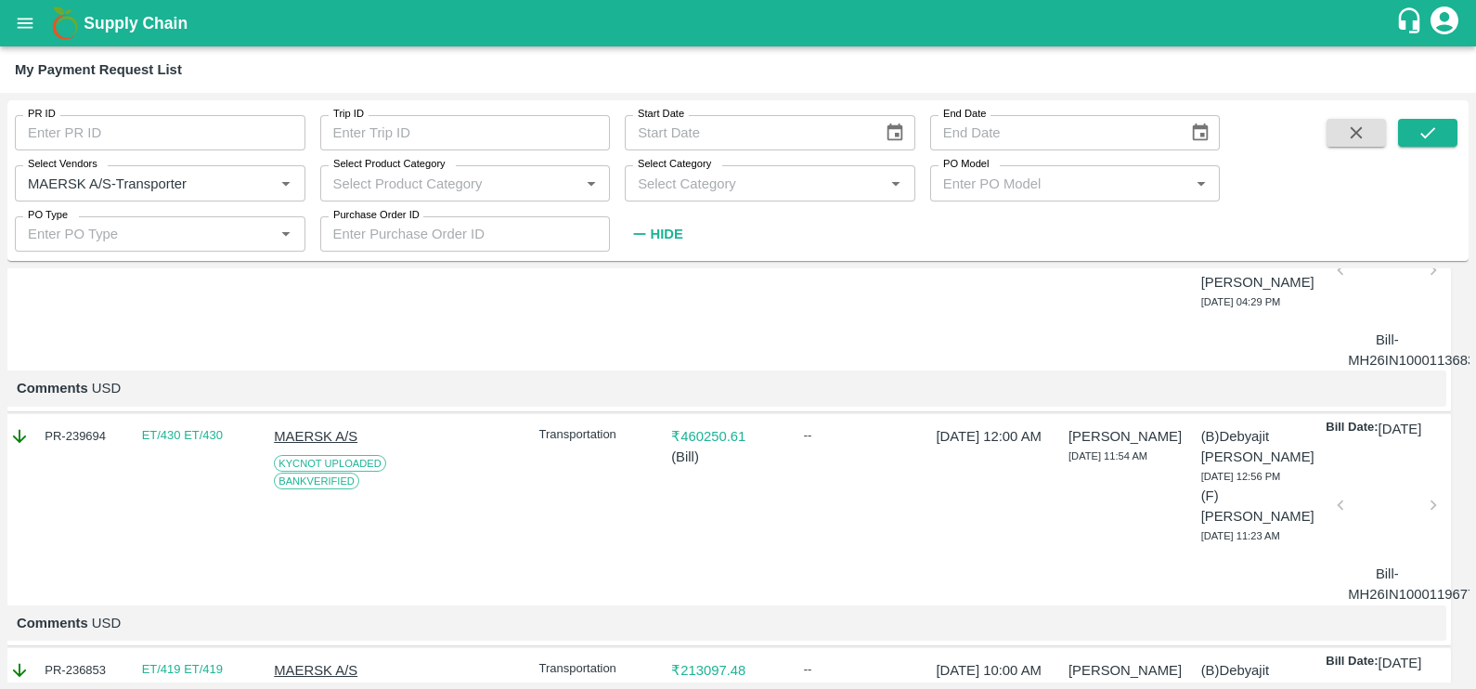
drag, startPoint x: 33, startPoint y: 408, endPoint x: 130, endPoint y: 412, distance: 96.7
click at [130, 411] on div "PR-239819 ET/425 ET/425 MAERSK A/S KYC Not Uploaded Bank Verified Transportatio…" at bounding box center [724, 295] width 1454 height 232
click at [1379, 325] on div at bounding box center [1387, 276] width 78 height 98
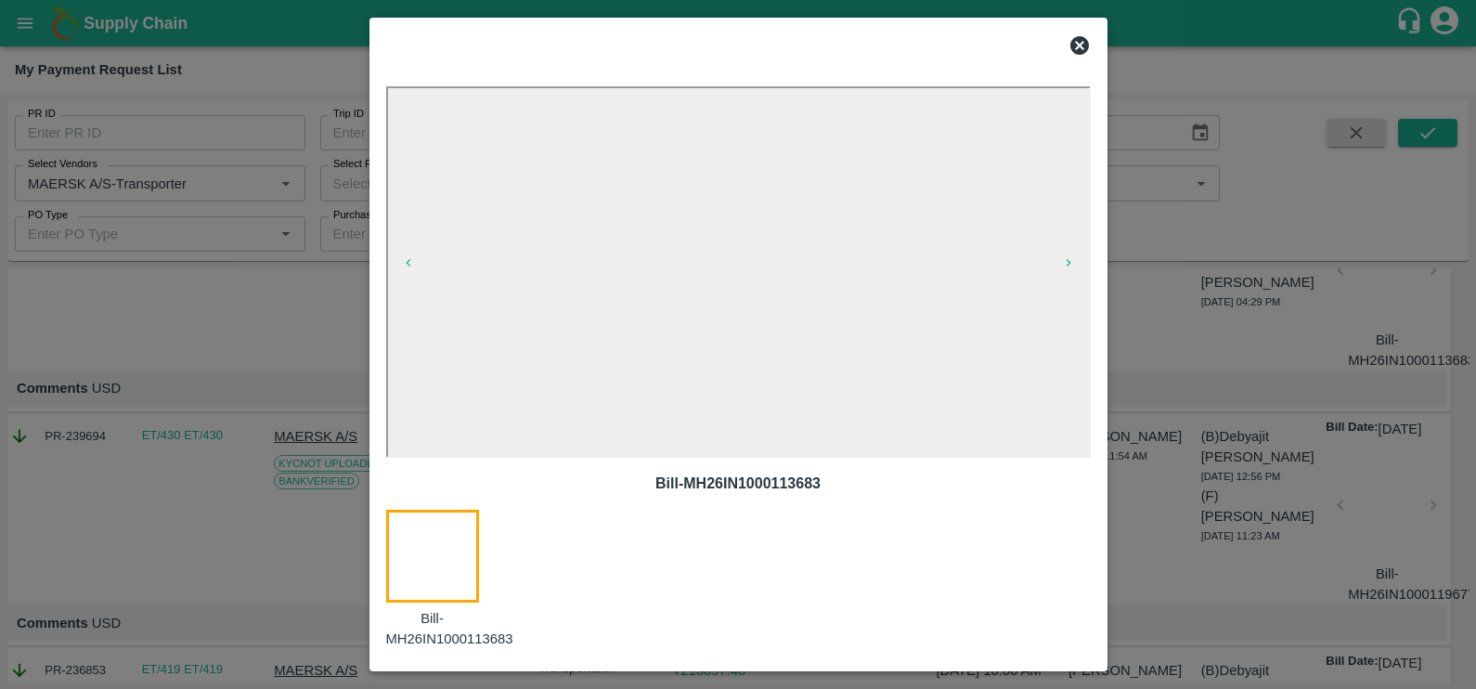
click at [1077, 47] on icon at bounding box center [1080, 45] width 19 height 19
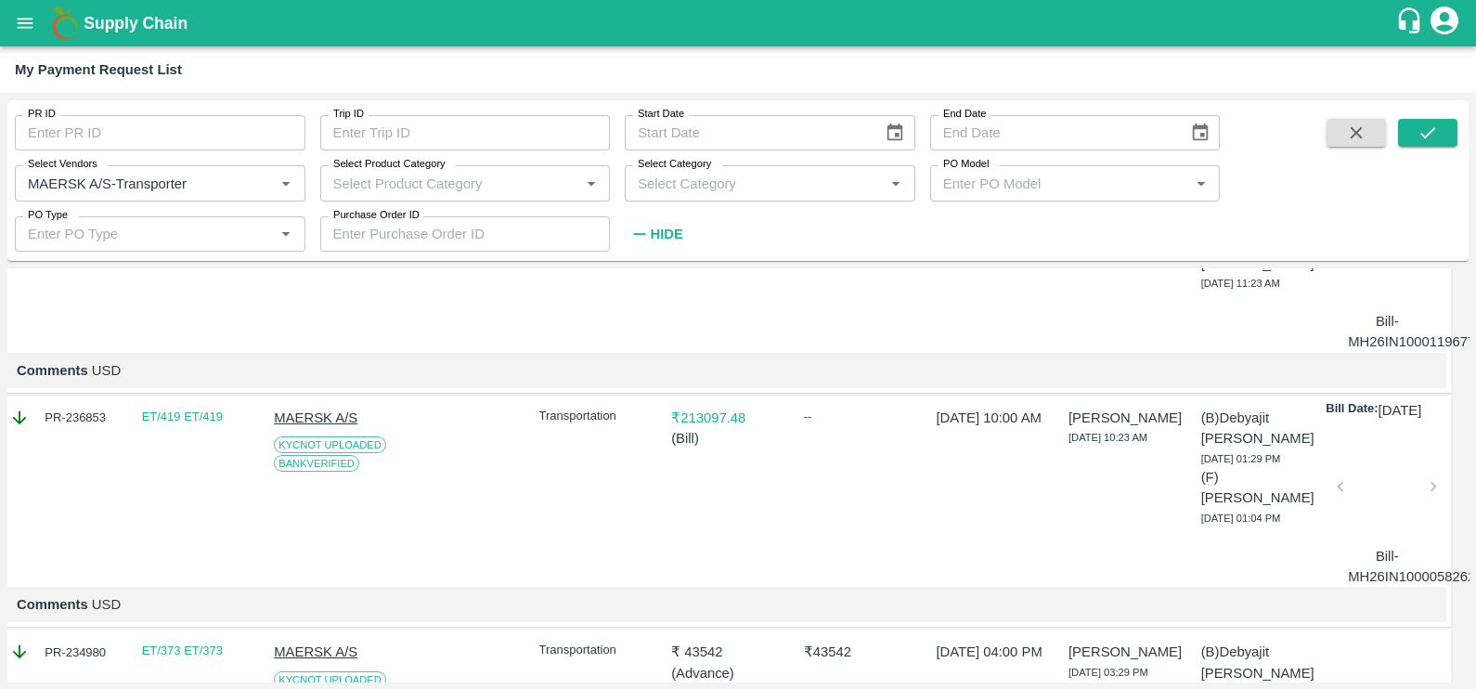
scroll to position [3082, 10]
drag, startPoint x: 40, startPoint y: 405, endPoint x: 106, endPoint y: 404, distance: 65.9
click at [106, 191] on div "PR-239694" at bounding box center [65, 181] width 113 height 20
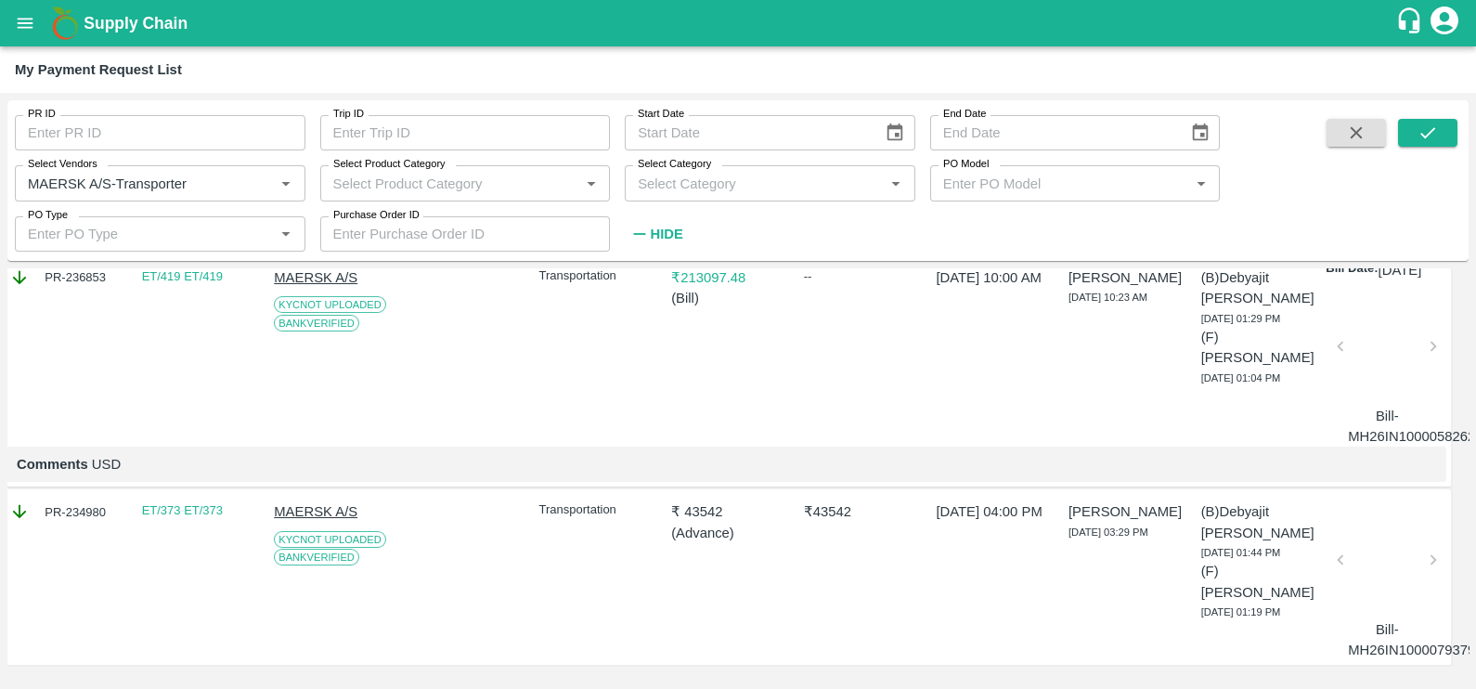
scroll to position [3311, 10]
drag, startPoint x: 37, startPoint y: 427, endPoint x: 107, endPoint y: 446, distance: 72.1
click at [107, 446] on div "PR-236853" at bounding box center [62, 353] width 121 height 187
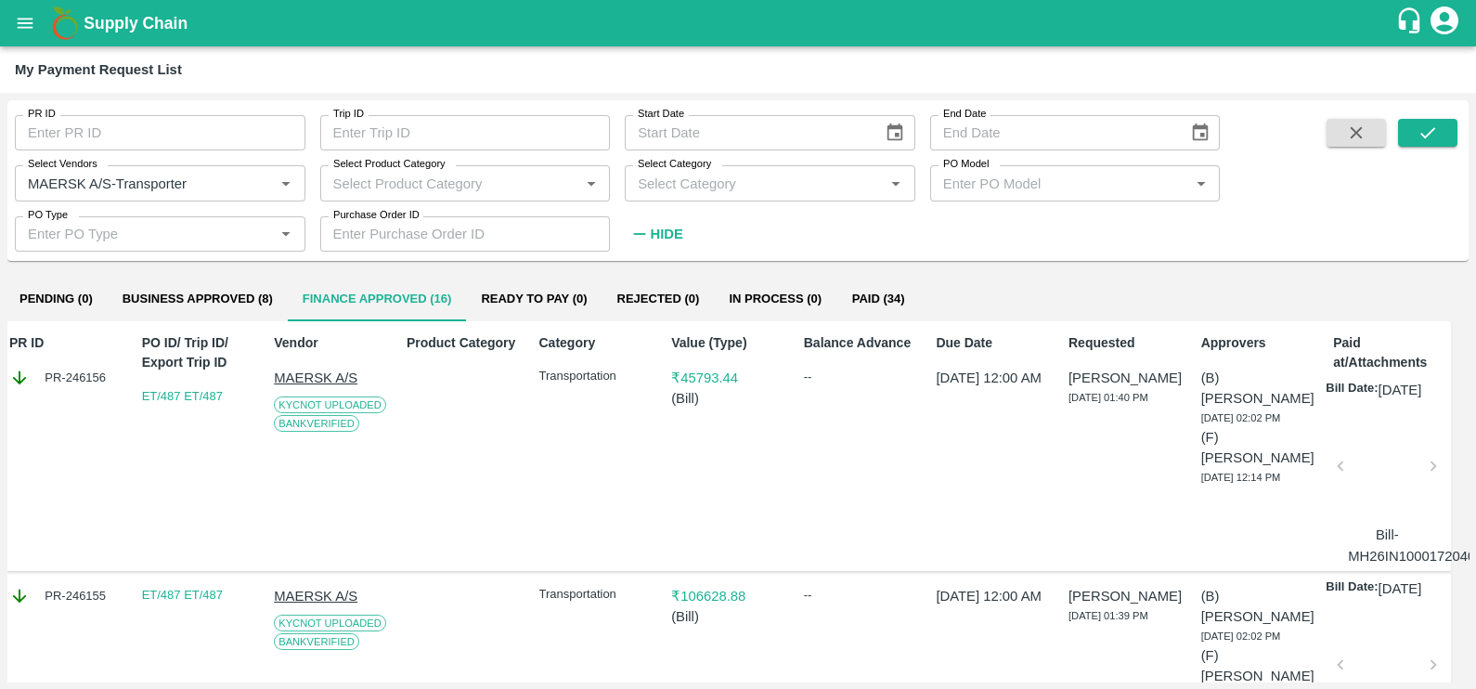
scroll to position [0, 10]
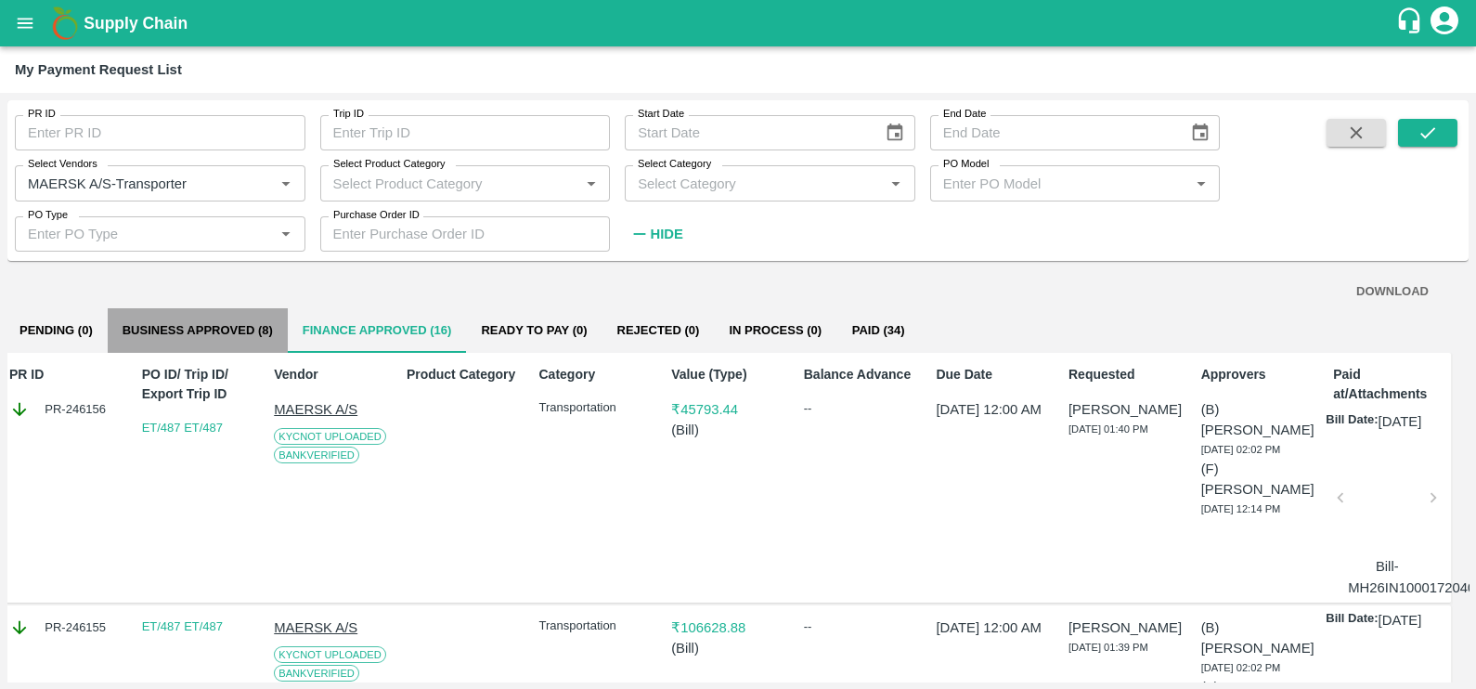
click at [234, 336] on button "Business Approved (8)" at bounding box center [198, 330] width 180 height 45
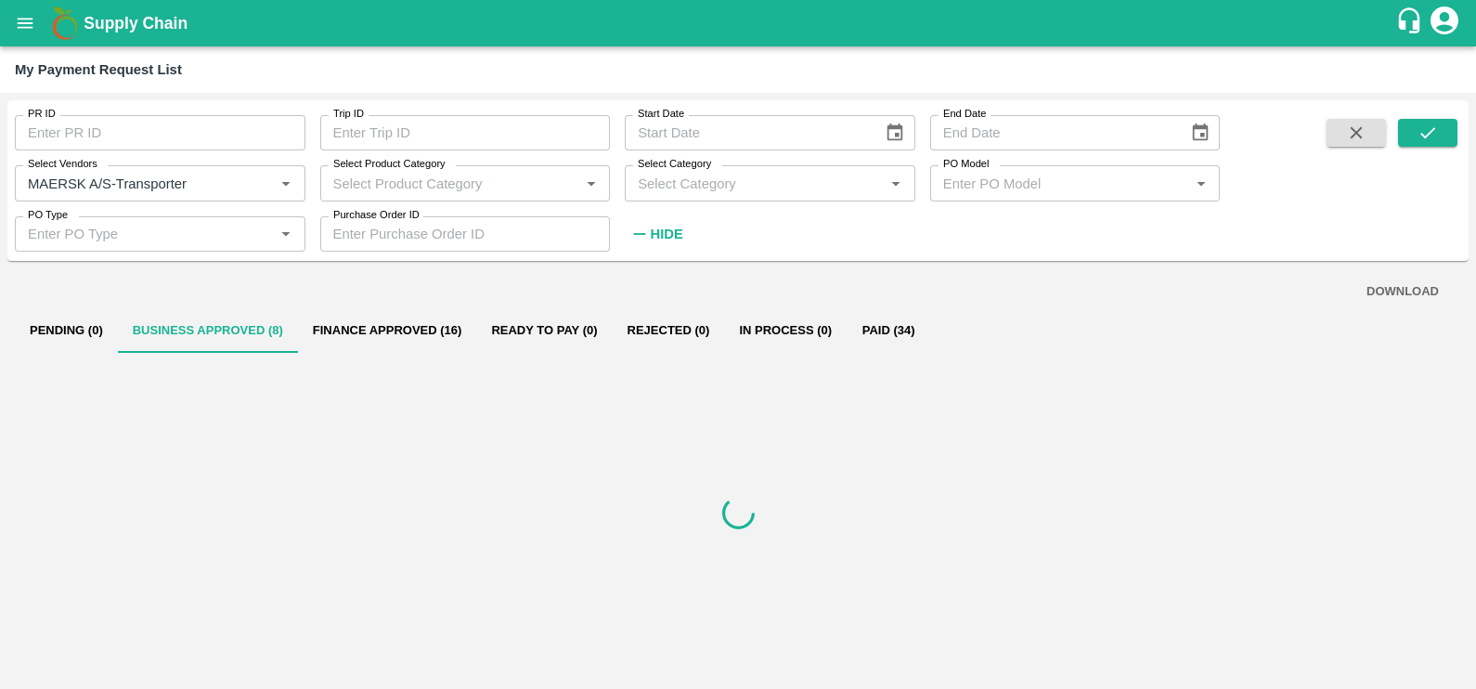
scroll to position [0, 0]
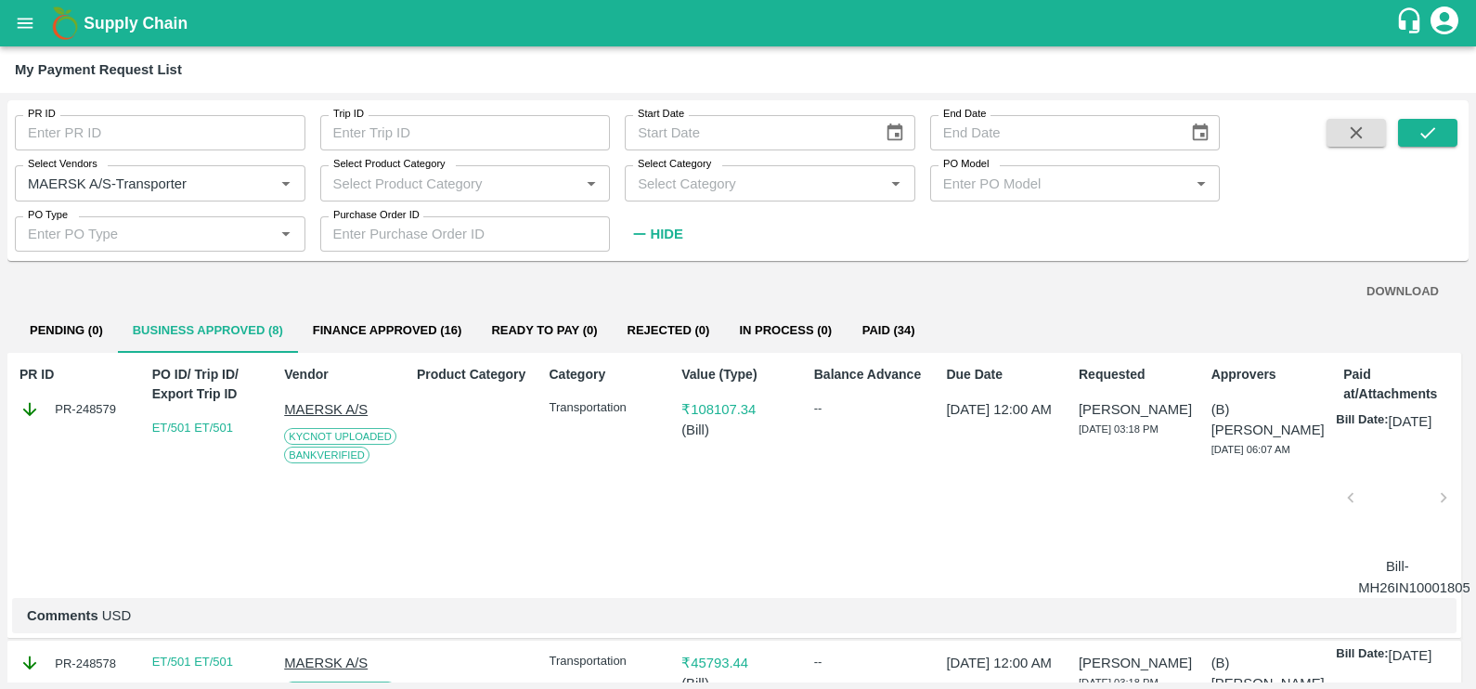
drag, startPoint x: 50, startPoint y: 409, endPoint x: 115, endPoint y: 419, distance: 65.7
click at [115, 419] on div "PR-248579" at bounding box center [75, 409] width 113 height 20
click at [1384, 534] on div at bounding box center [1397, 503] width 78 height 98
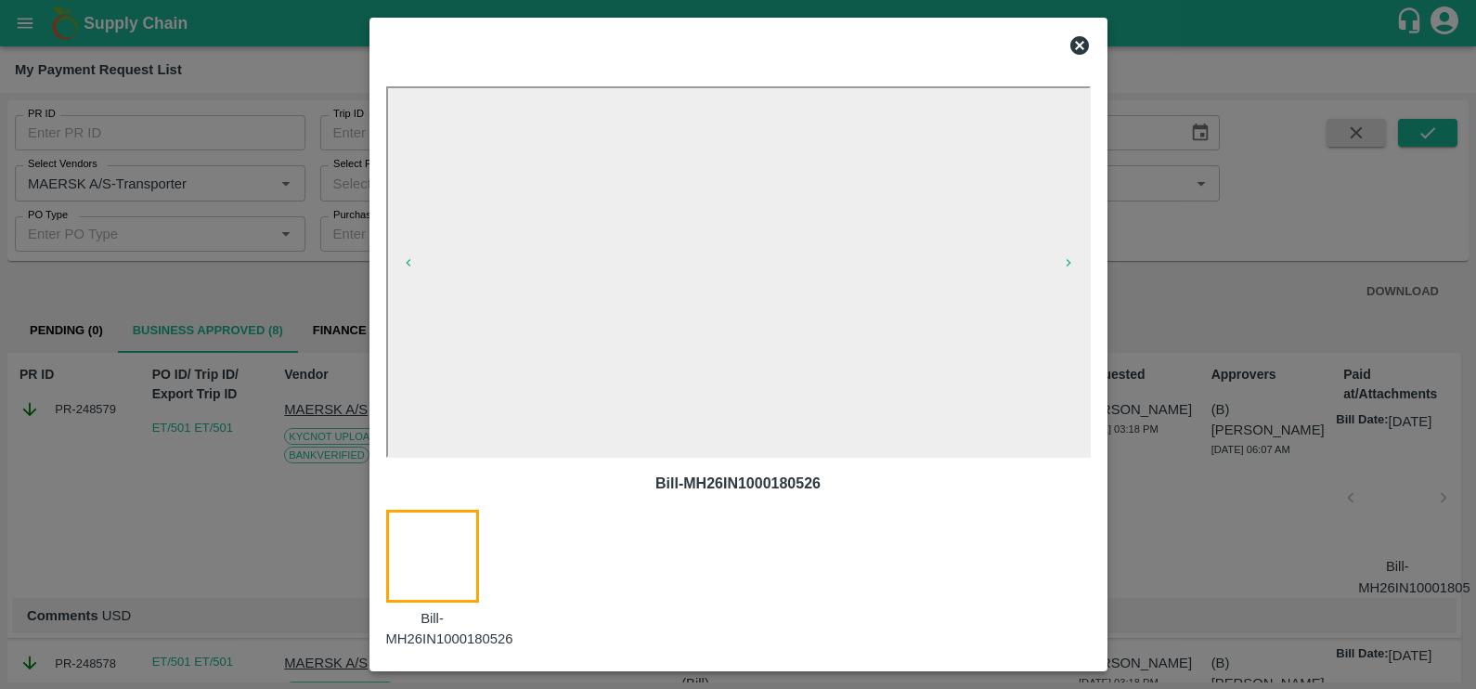
click at [1086, 57] on div at bounding box center [739, 45] width 720 height 37
click at [1078, 41] on icon at bounding box center [1080, 45] width 19 height 19
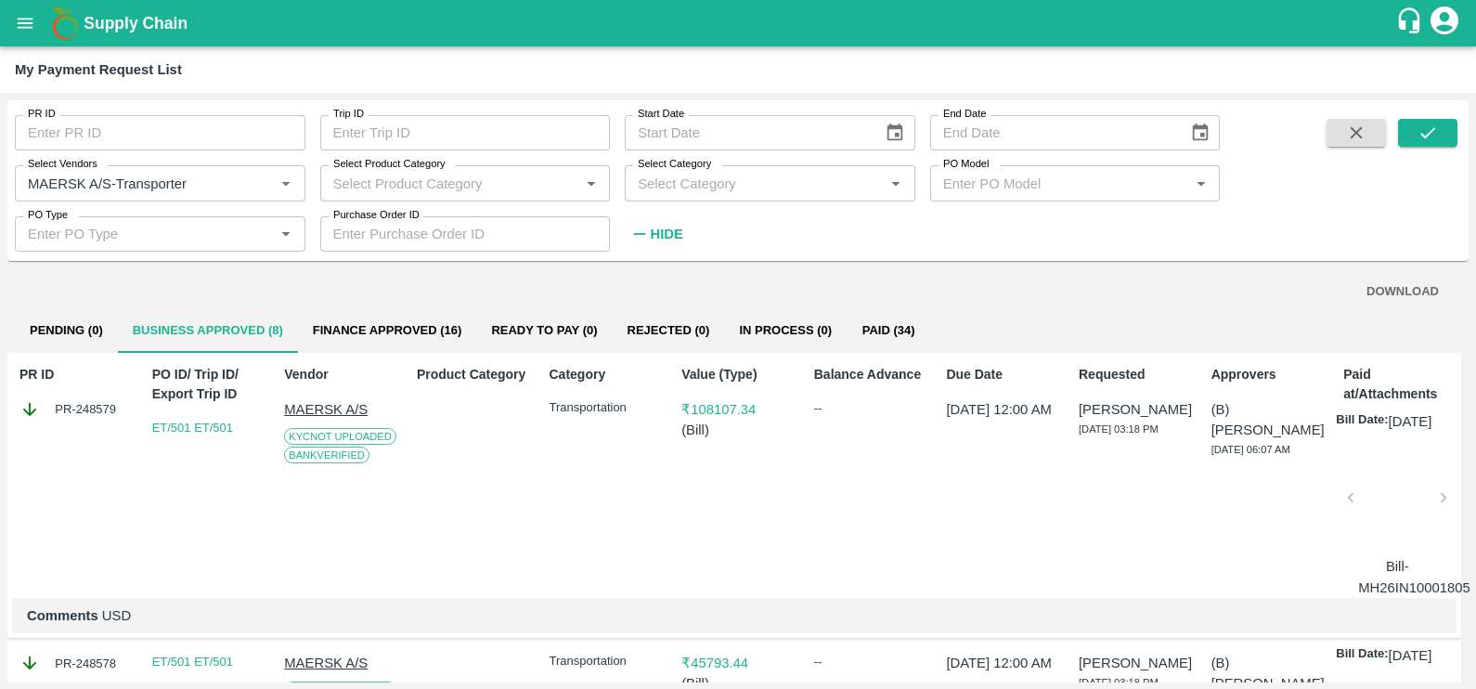
drag, startPoint x: 50, startPoint y: 409, endPoint x: 119, endPoint y: 413, distance: 68.8
click at [119, 413] on div "PR-248579" at bounding box center [75, 409] width 113 height 20
drag, startPoint x: 48, startPoint y: 409, endPoint x: 120, endPoint y: 404, distance: 71.6
click at [120, 404] on div "PR-248579" at bounding box center [75, 409] width 113 height 20
click at [1395, 548] on div at bounding box center [1397, 503] width 78 height 98
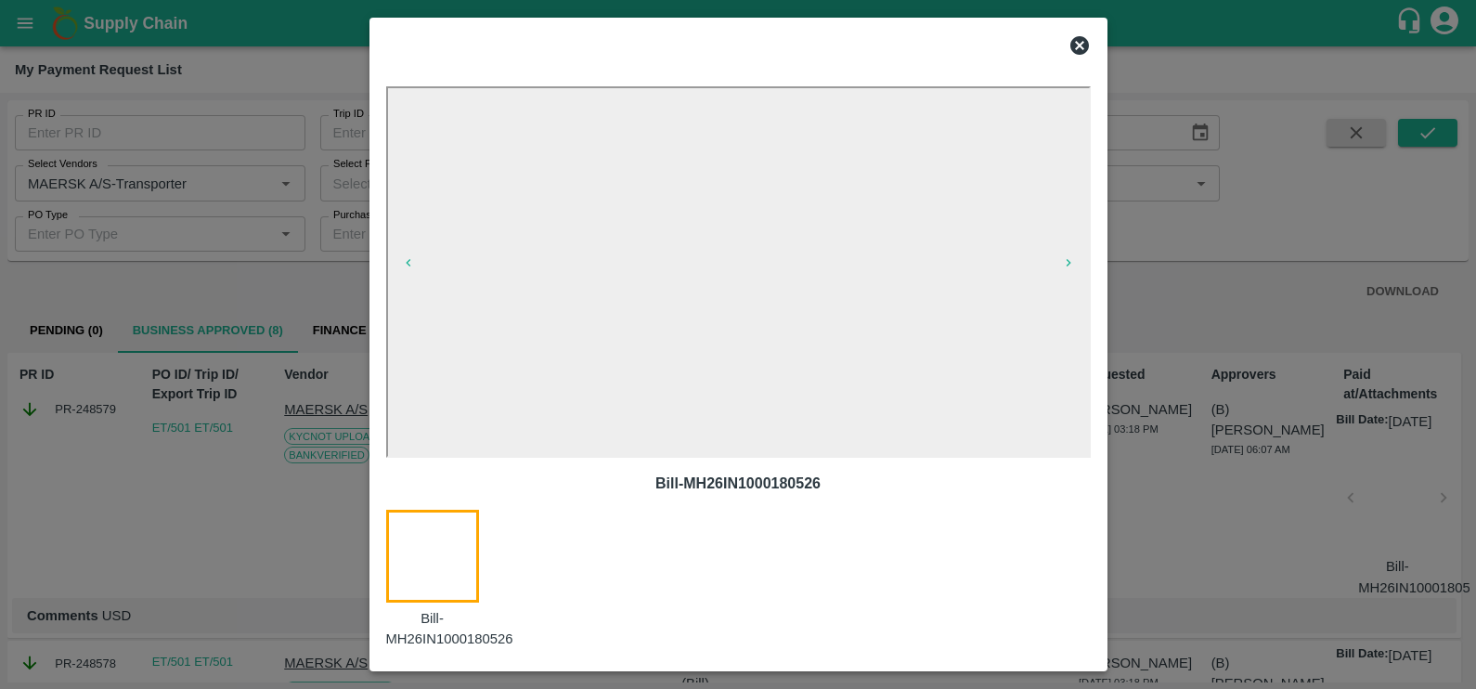
click at [1079, 40] on icon at bounding box center [1080, 45] width 19 height 19
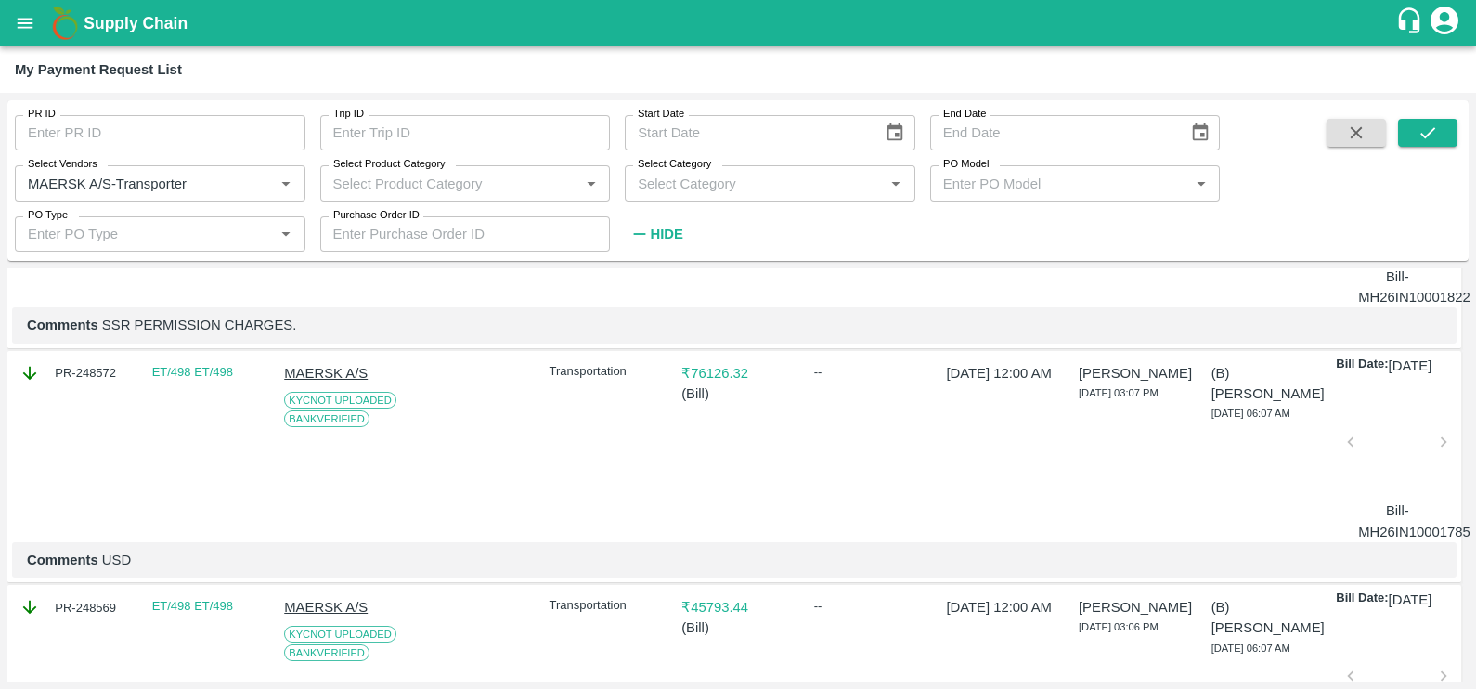
scroll to position [725, 0]
drag, startPoint x: 49, startPoint y: 425, endPoint x: 129, endPoint y: 432, distance: 80.1
click at [129, 432] on div "PR-248572" at bounding box center [72, 447] width 121 height 187
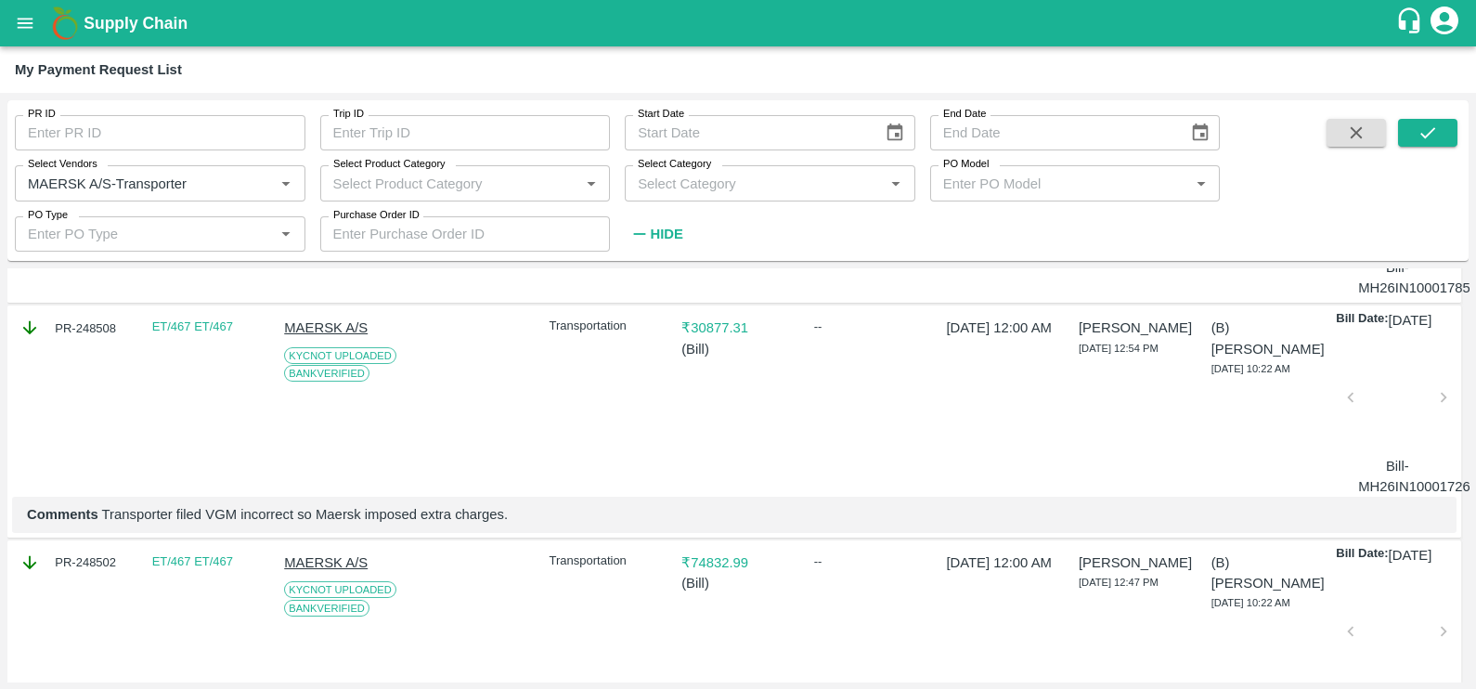
scroll to position [1207, 0]
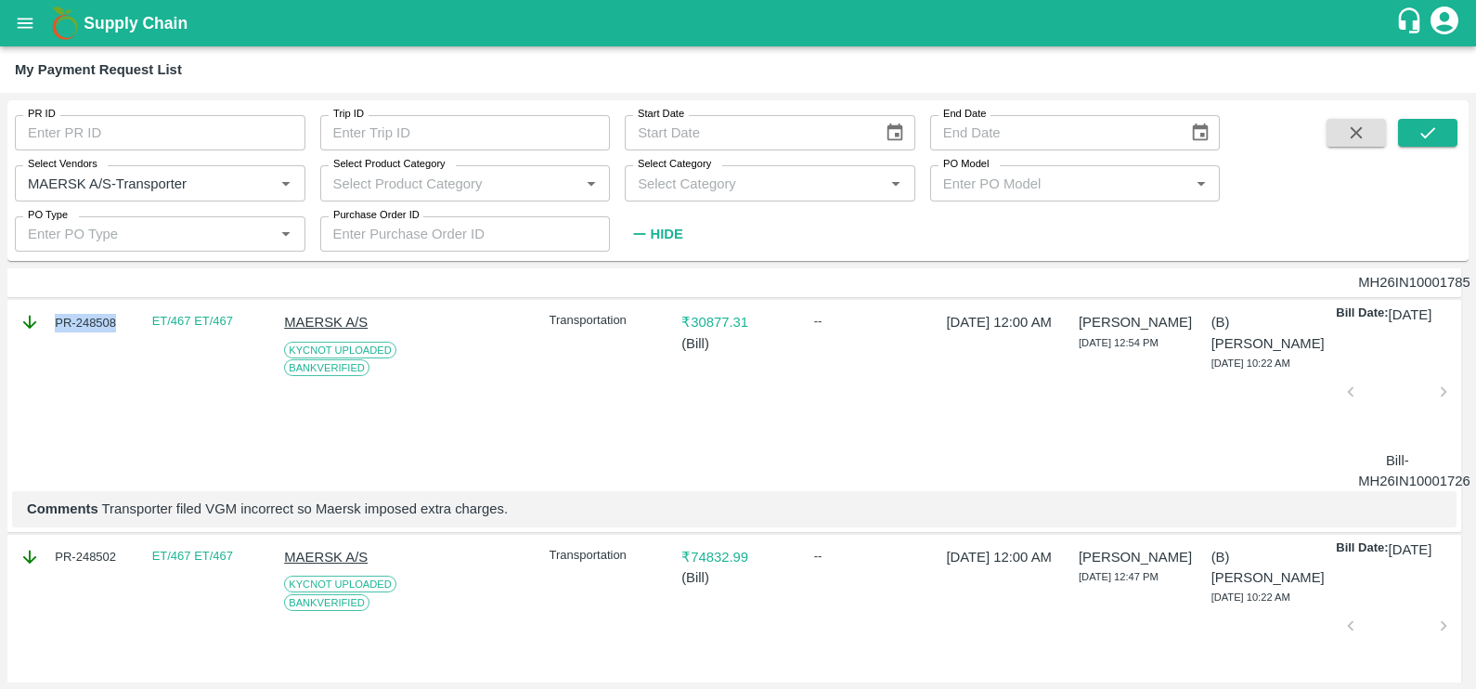
drag, startPoint x: 45, startPoint y: 411, endPoint x: 120, endPoint y: 420, distance: 74.7
click at [120, 420] on div "PR-248508" at bounding box center [72, 398] width 121 height 187
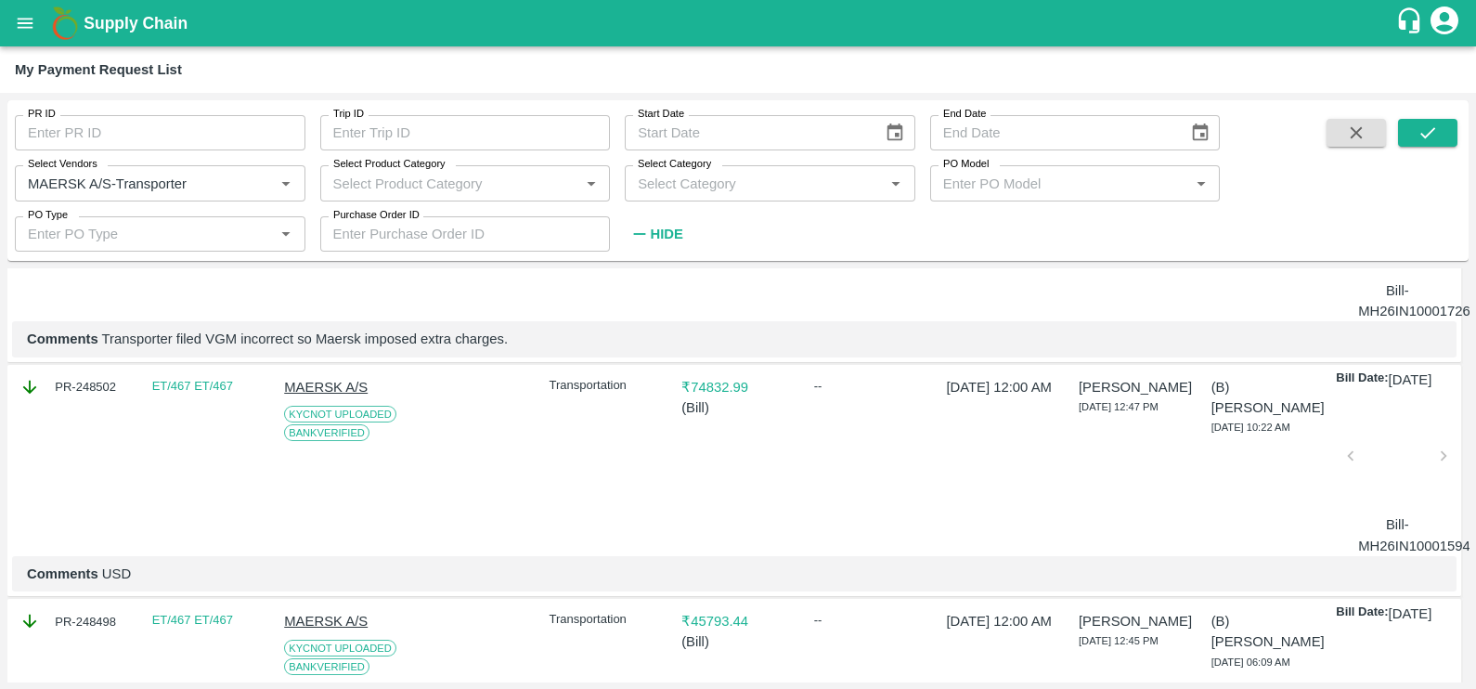
scroll to position [1374, 0]
drag, startPoint x: 51, startPoint y: 495, endPoint x: 121, endPoint y: 488, distance: 69.9
click at [121, 400] on div "PR-248502" at bounding box center [75, 390] width 113 height 20
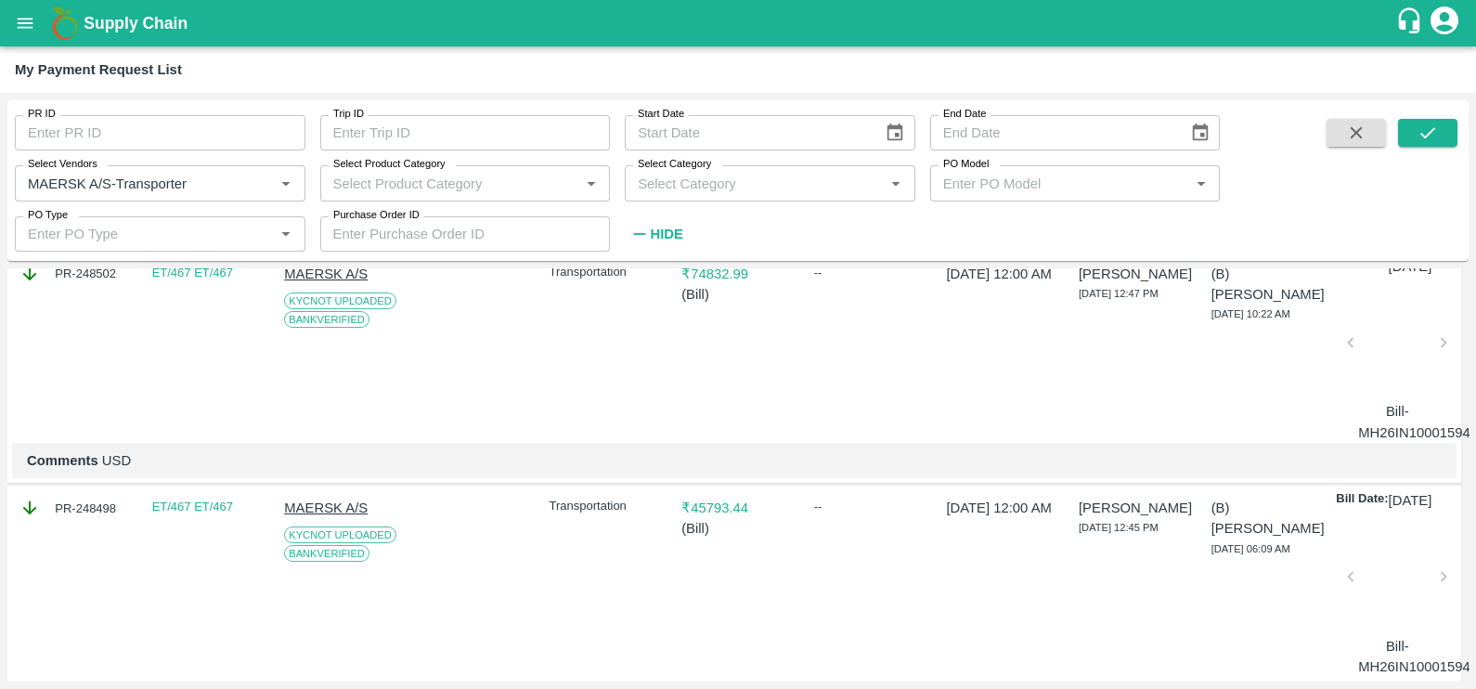
scroll to position [1486, 0]
click at [94, 393] on div "PR-248502" at bounding box center [72, 353] width 121 height 187
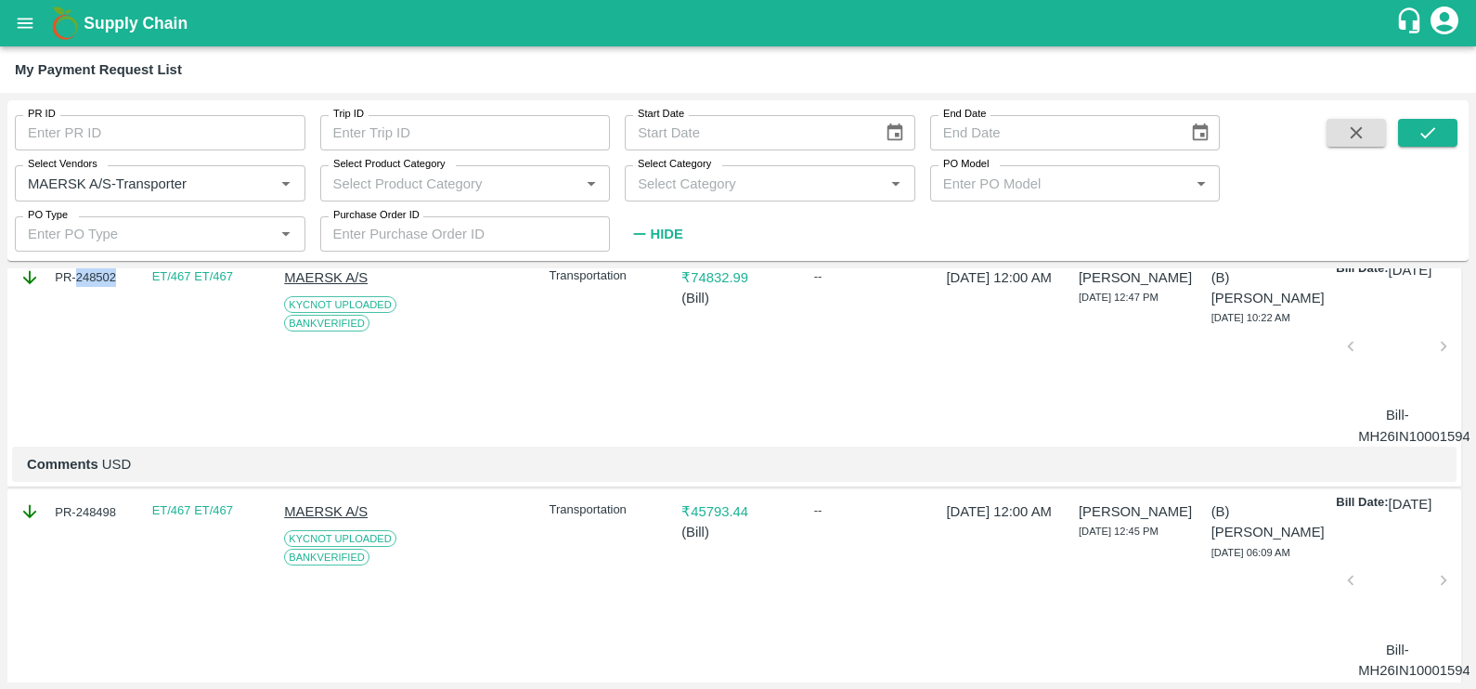
click at [94, 393] on div "PR-248502" at bounding box center [72, 353] width 121 height 187
